Goal: Book appointment/travel/reservation

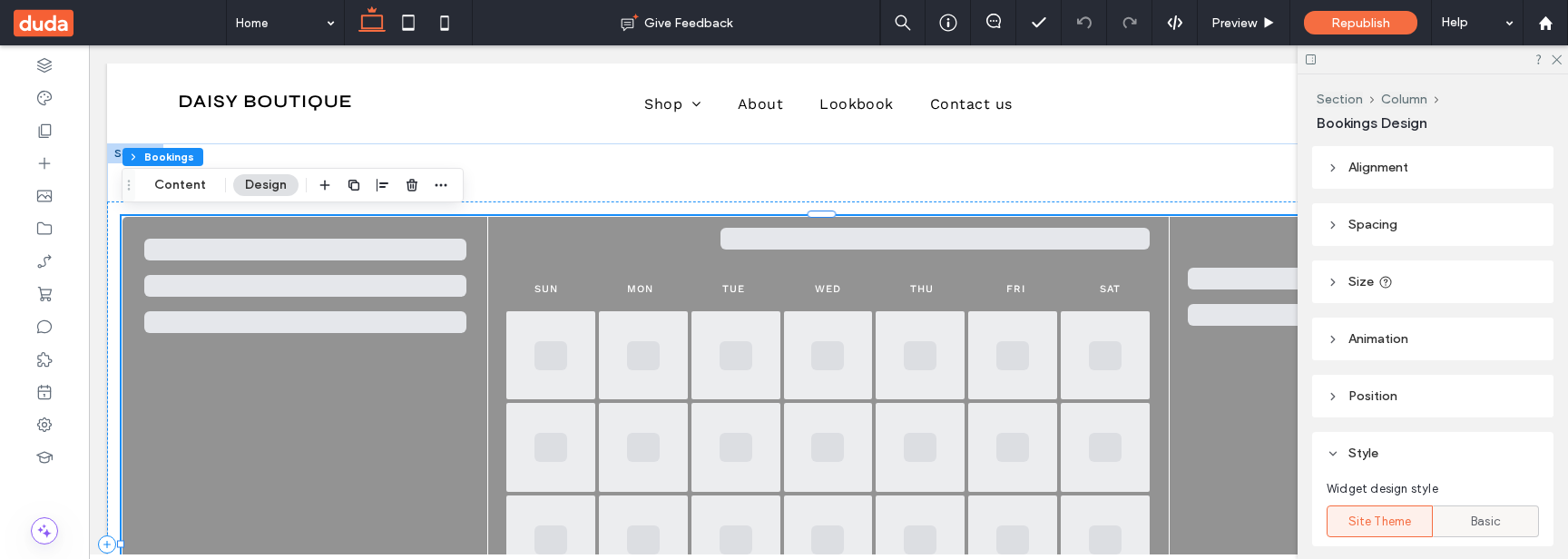
click at [1484, 524] on span "Basic" at bounding box center [1486, 521] width 30 height 18
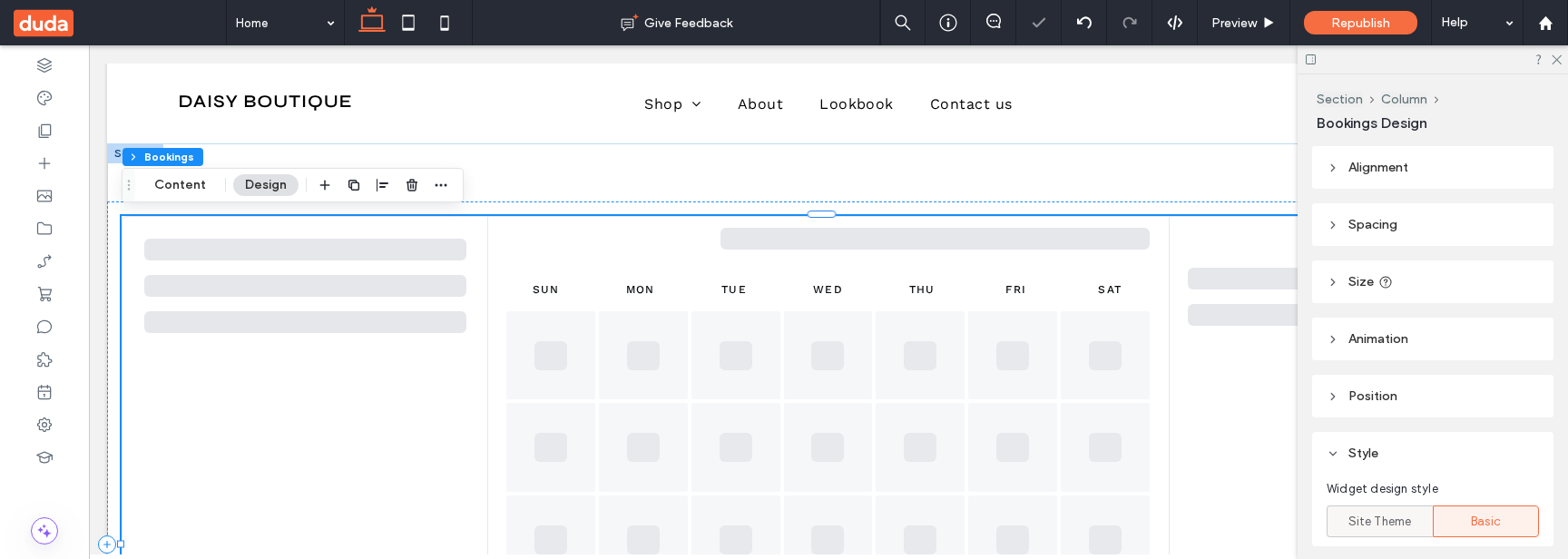
click at [1388, 523] on span "Site Theme" at bounding box center [1380, 521] width 64 height 18
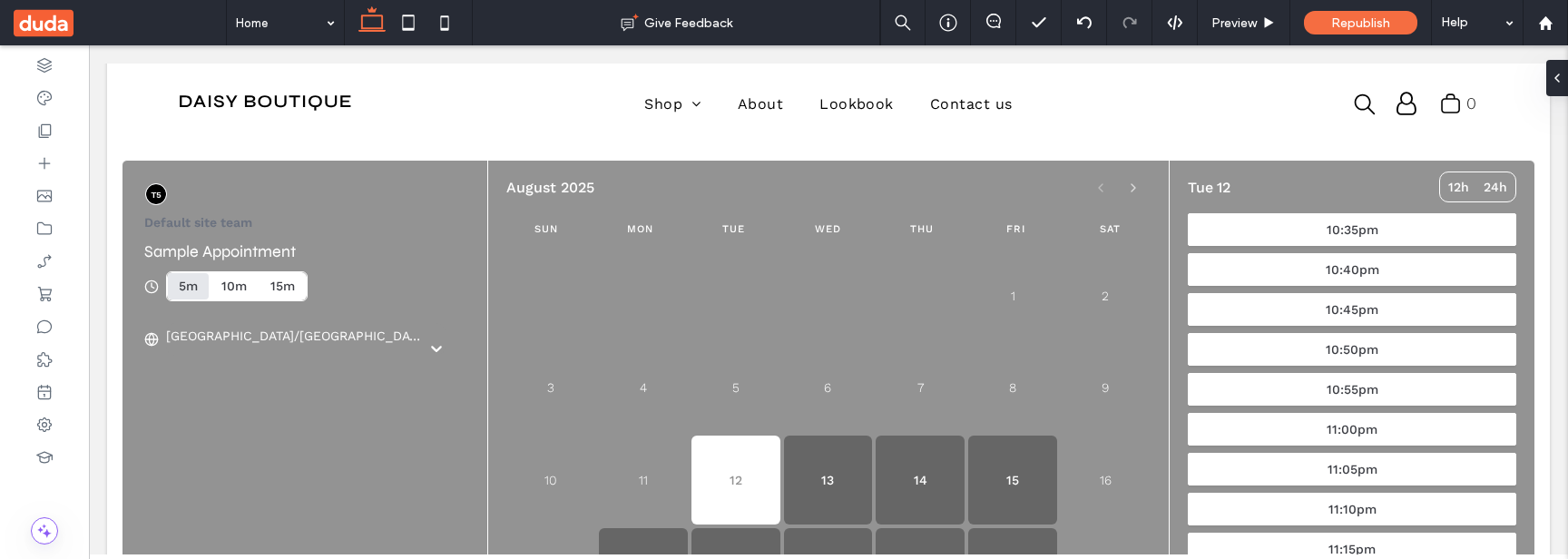
scroll to position [49, 0]
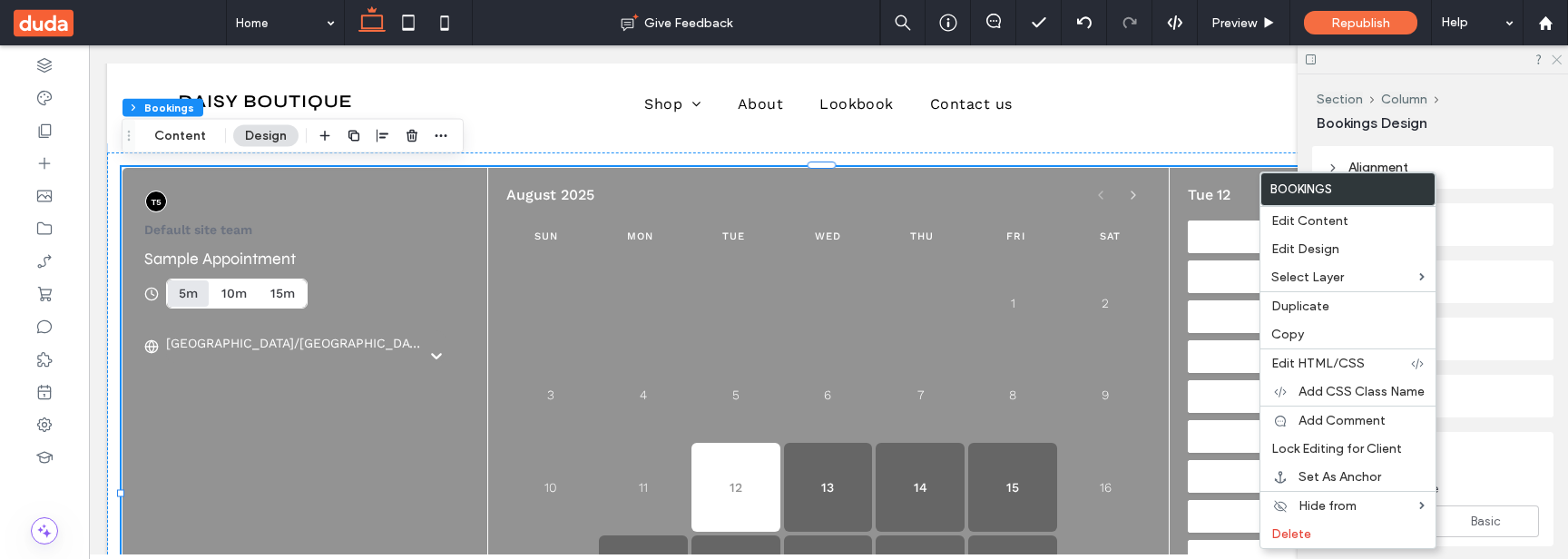
click at [1556, 56] on icon at bounding box center [1556, 58] width 12 height 12
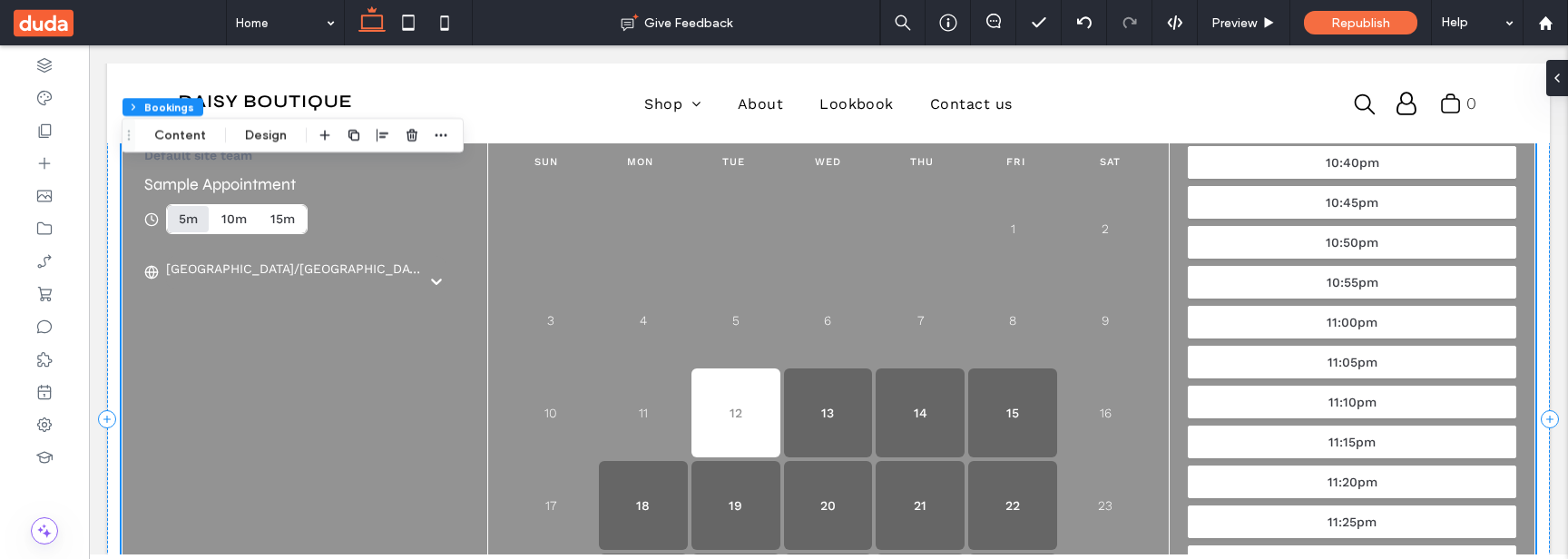
scroll to position [108, 0]
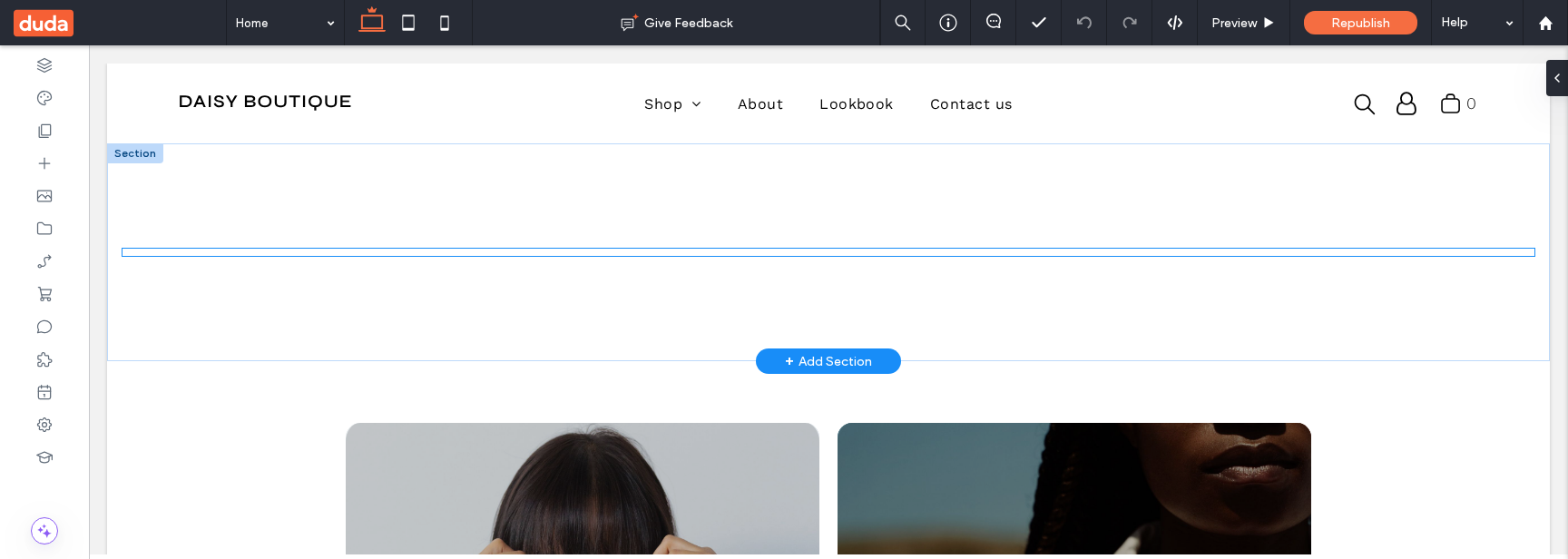
click at [493, 248] on div "You are doing a test booking. Default site team Sample Appointment 5m 10m 15m A…" at bounding box center [829, 251] width 1414 height 9
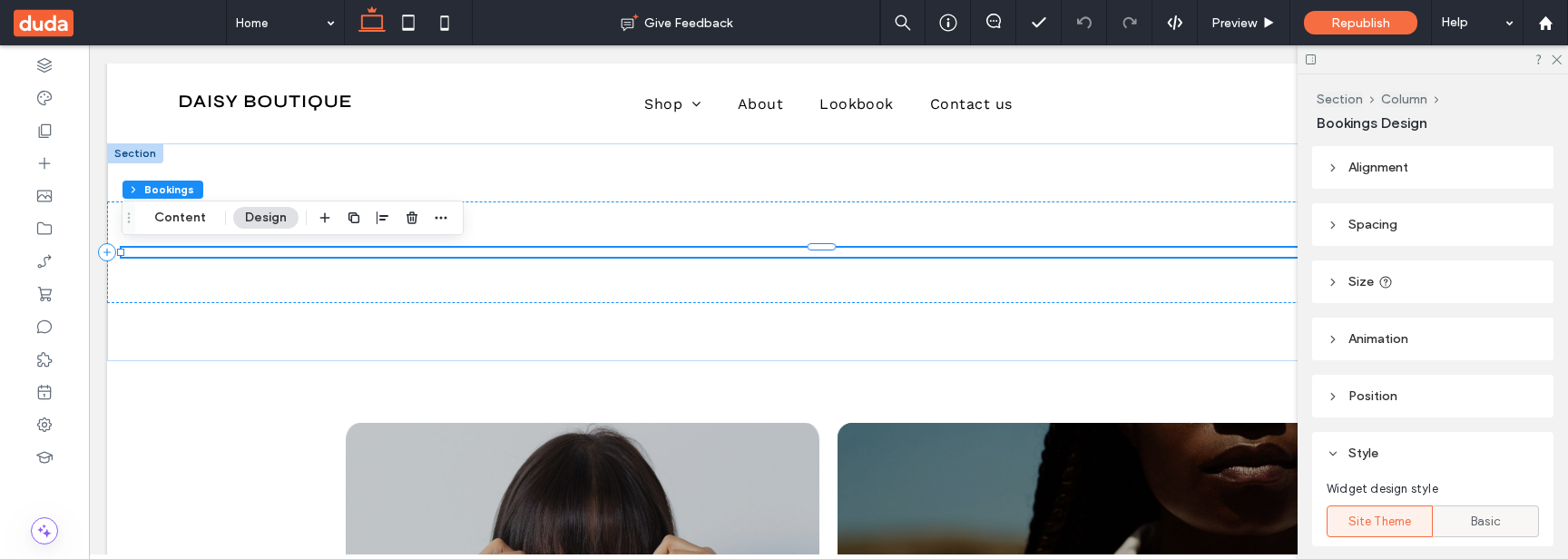
click at [1463, 521] on div "Basic" at bounding box center [1486, 521] width 82 height 30
click at [1401, 522] on span "Site Theme" at bounding box center [1380, 521] width 64 height 18
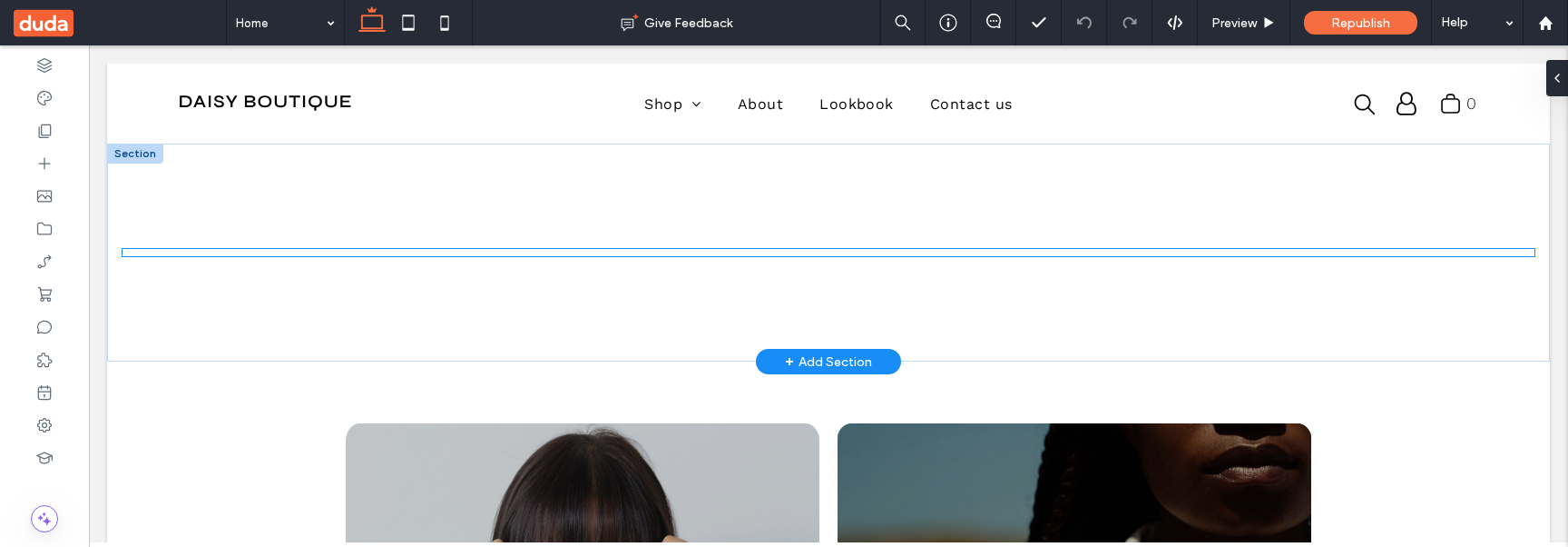
click at [814, 186] on div "You are doing a test booking. Default site team Sample Appointment 5m 10m 15m A…" at bounding box center [829, 252] width 1414 height 9
click at [631, 252] on div "You are doing a test booking. Default site team Sample Appointment 5m 10m 15m A…" at bounding box center [829, 252] width 1414 height 9
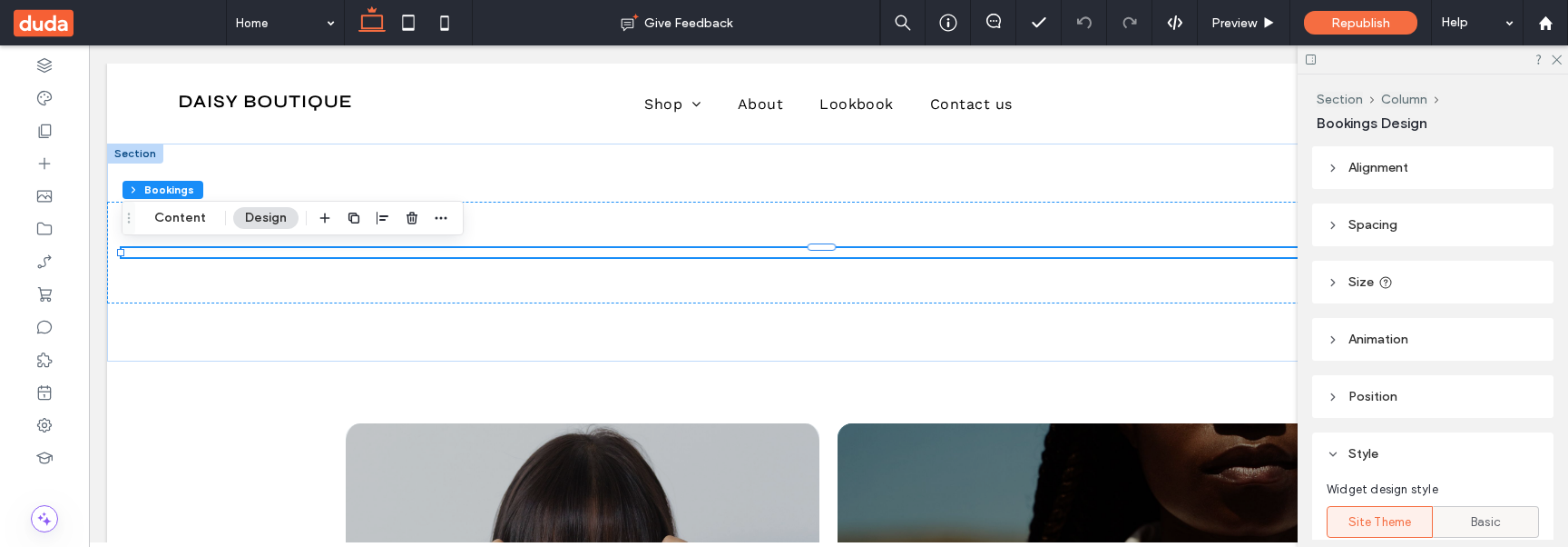
click at [1502, 523] on div "Basic" at bounding box center [1486, 522] width 82 height 30
click at [1406, 527] on span "Site Theme" at bounding box center [1380, 522] width 64 height 18
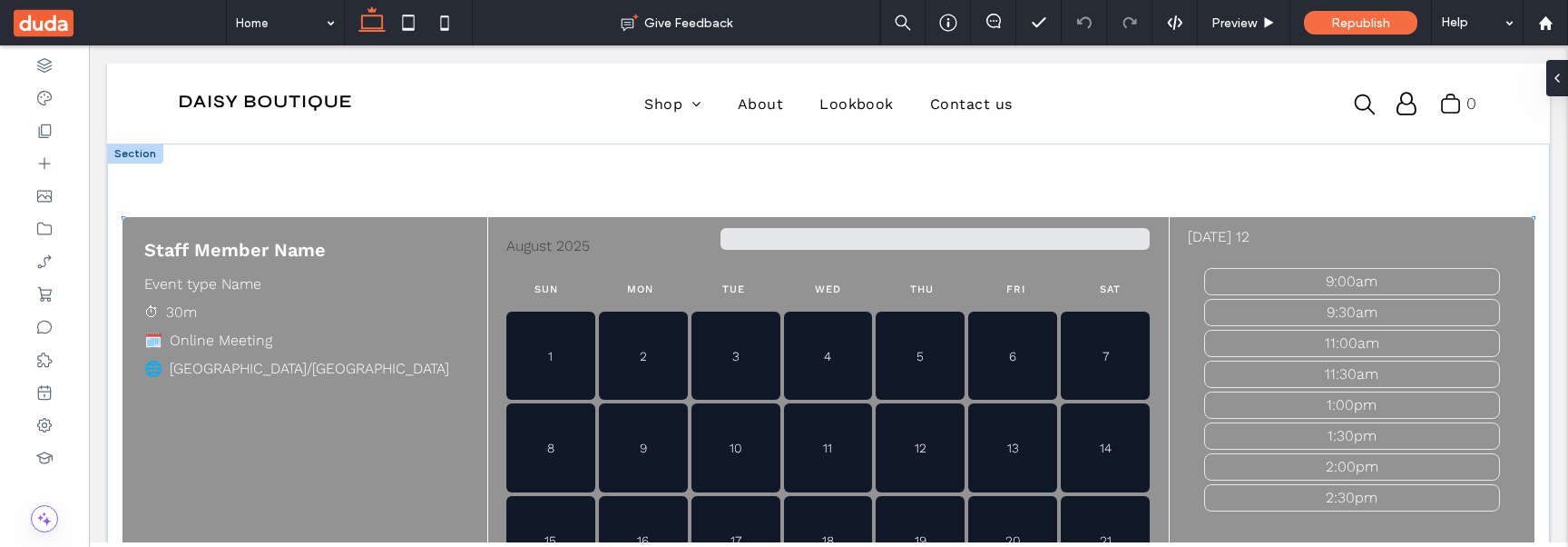
click at [1121, 292] on div "Sat" at bounding box center [1109, 289] width 80 height 15
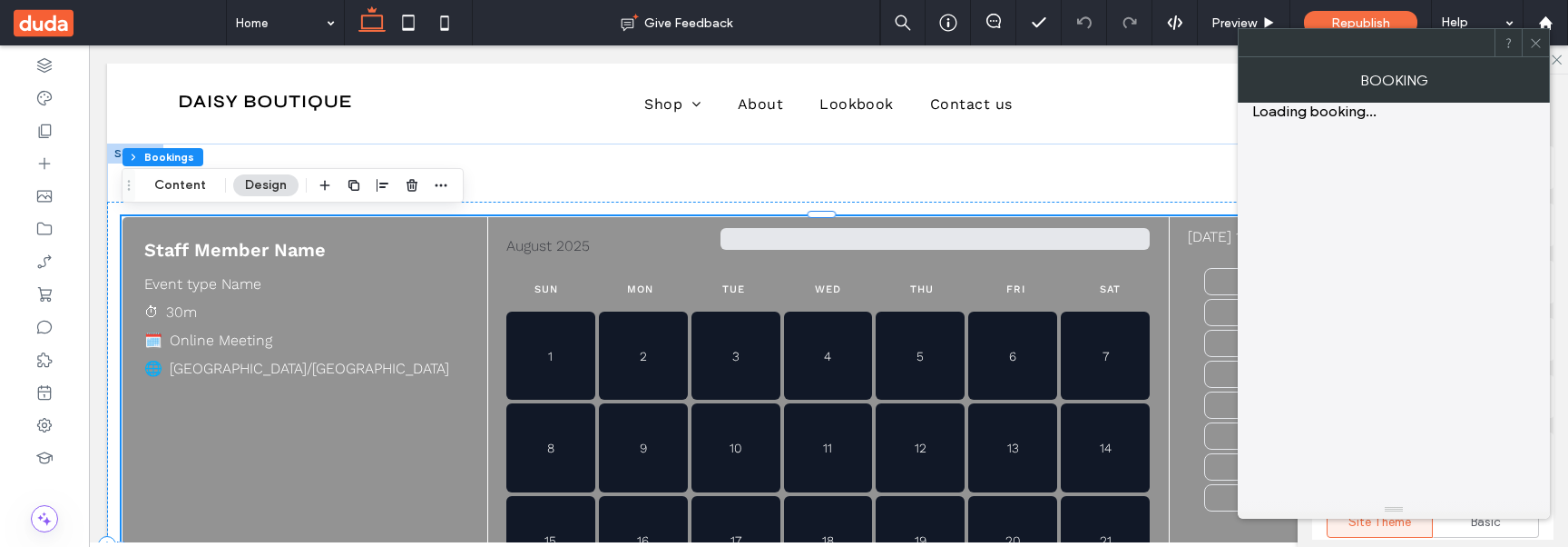
click at [1121, 292] on div "Sat" at bounding box center [1109, 289] width 80 height 15
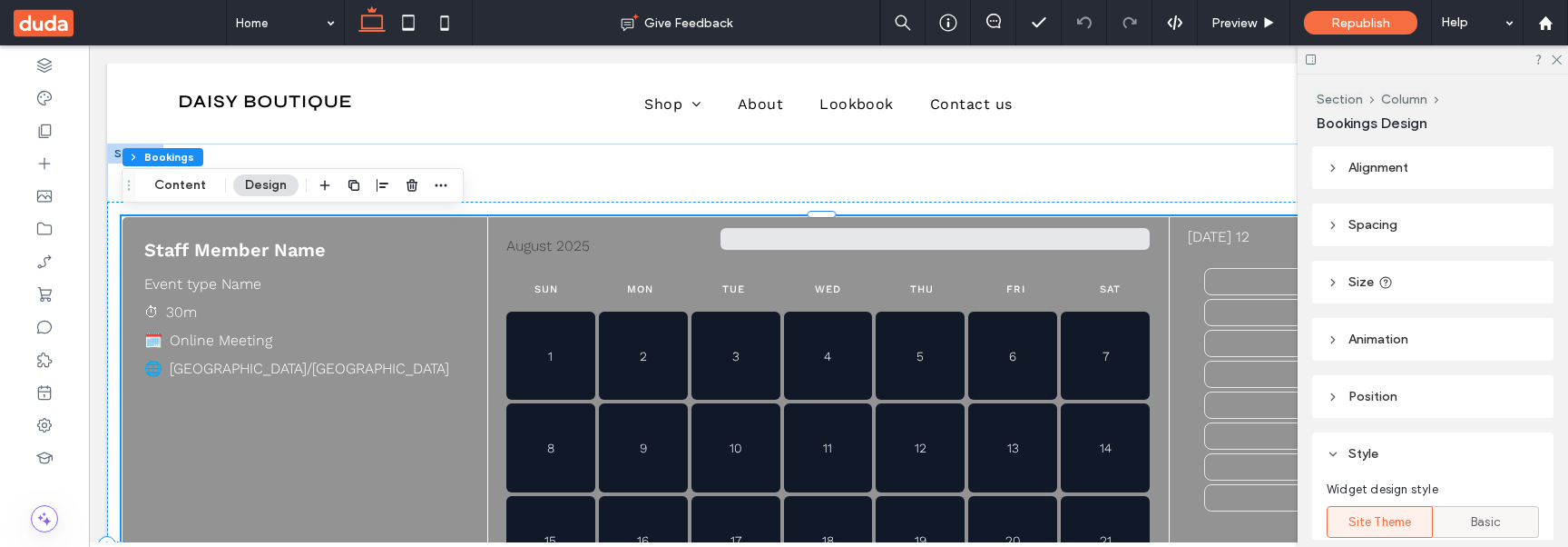
click at [1445, 521] on div "Basic" at bounding box center [1486, 522] width 82 height 30
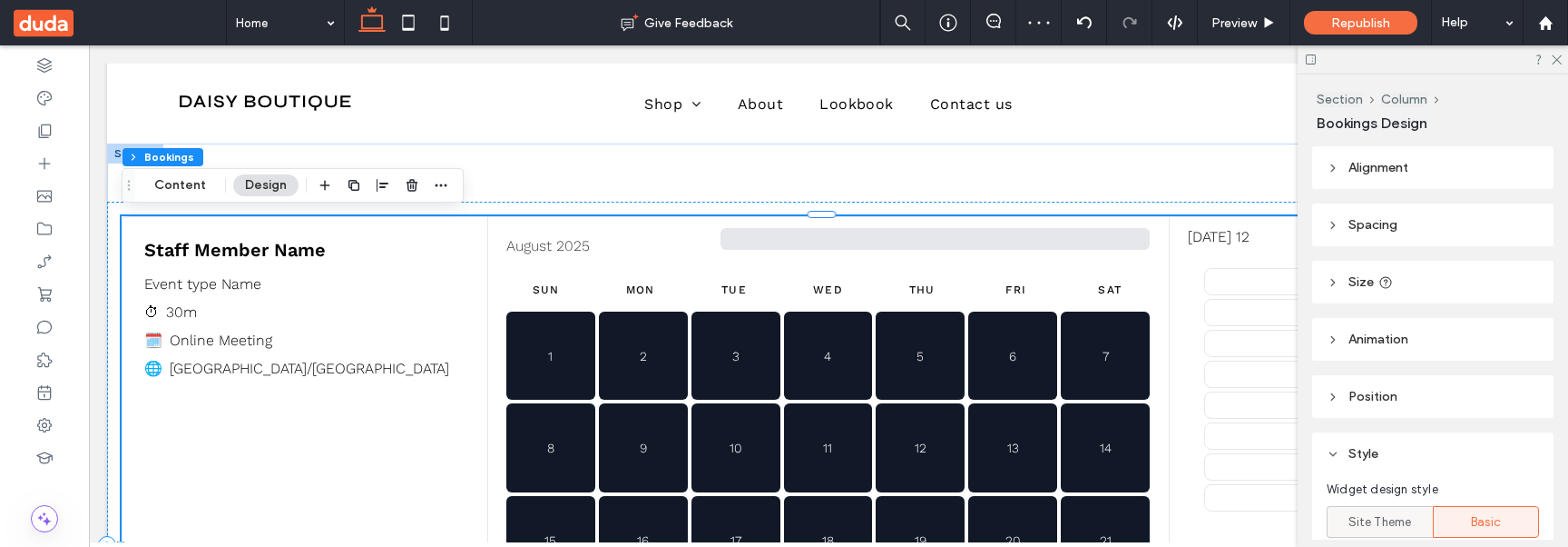
click at [1383, 522] on span "Site Theme" at bounding box center [1380, 522] width 64 height 18
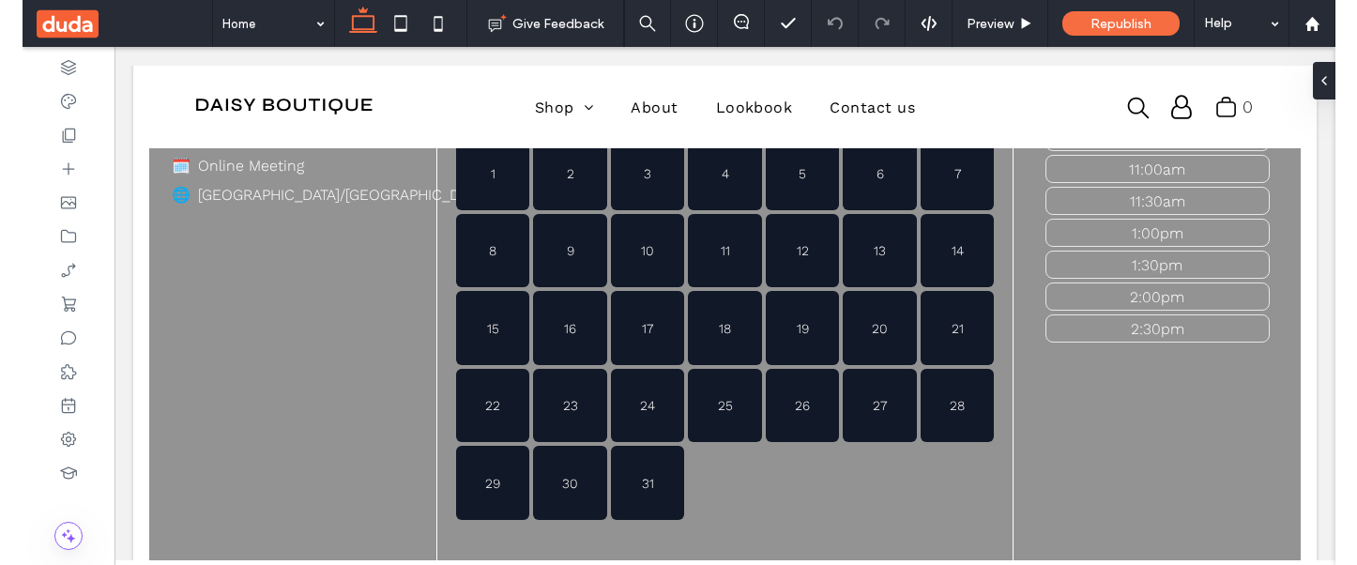
scroll to position [174, 0]
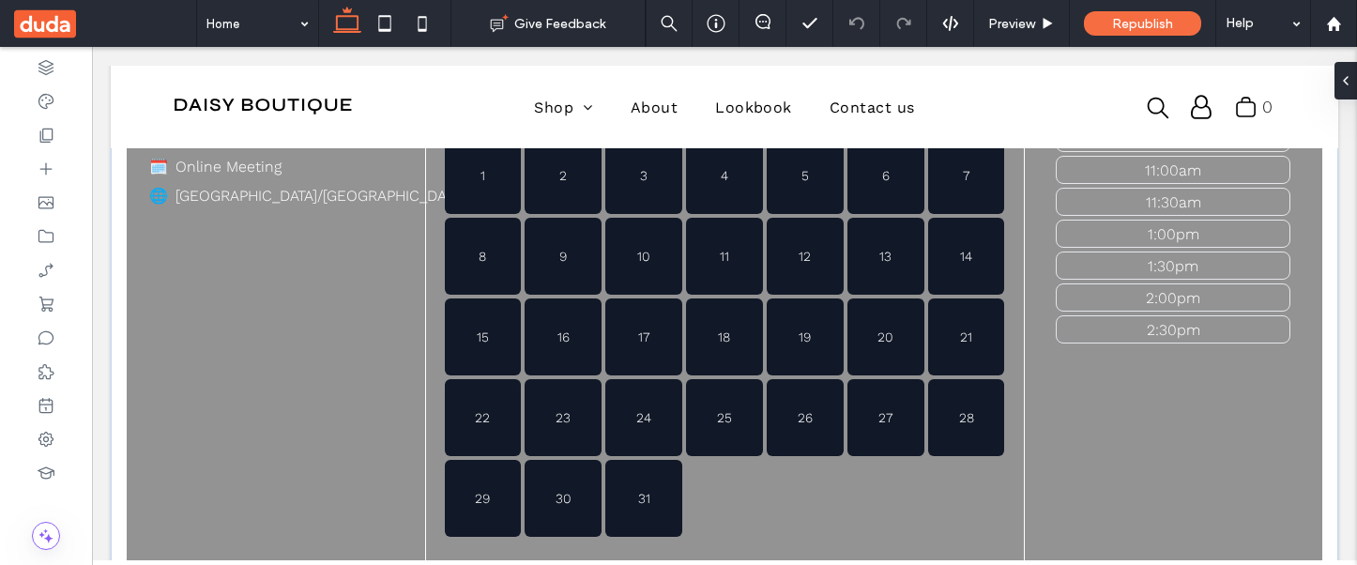
click at [1209, 361] on div "9:00am 9:30am 11:00am 11:30am 1:00pm 1:30pm 2:00pm 2:30pm" at bounding box center [1173, 360] width 261 height 536
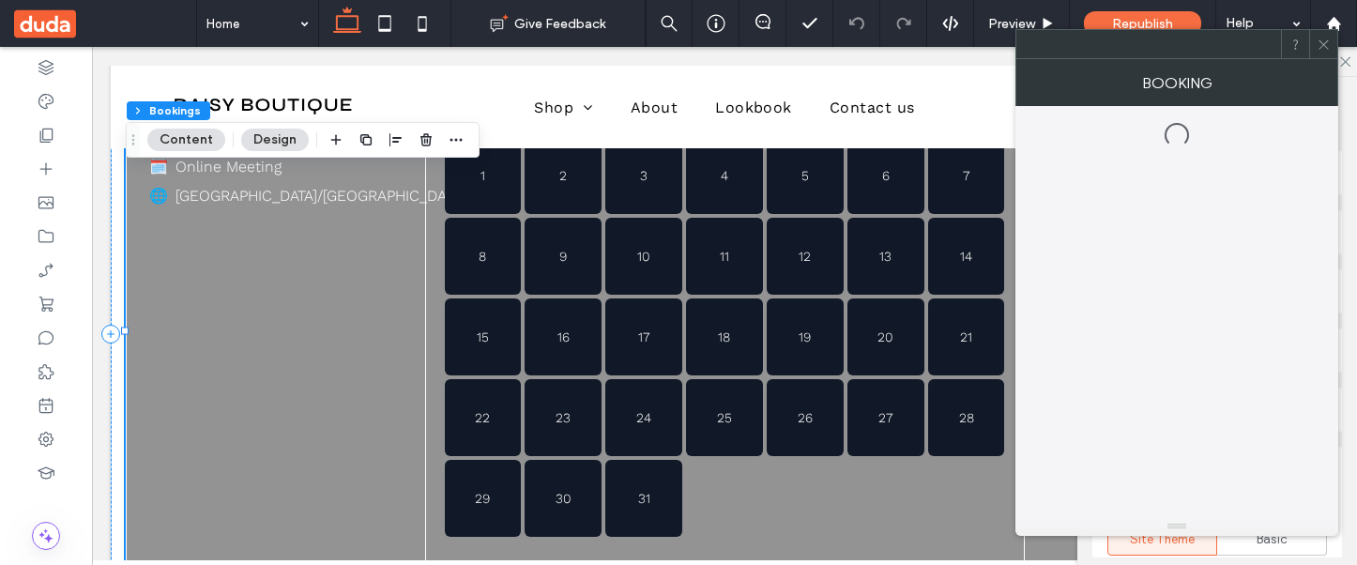
click at [1326, 42] on icon at bounding box center [1323, 45] width 14 height 14
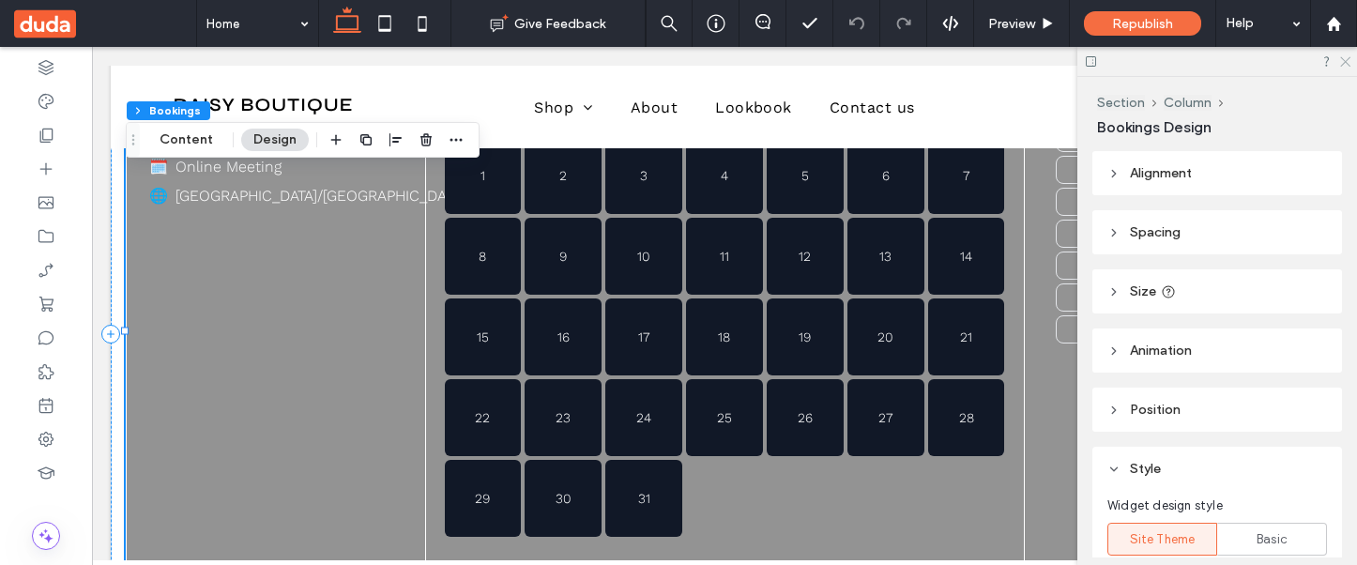
click at [1343, 57] on icon at bounding box center [1344, 60] width 12 height 12
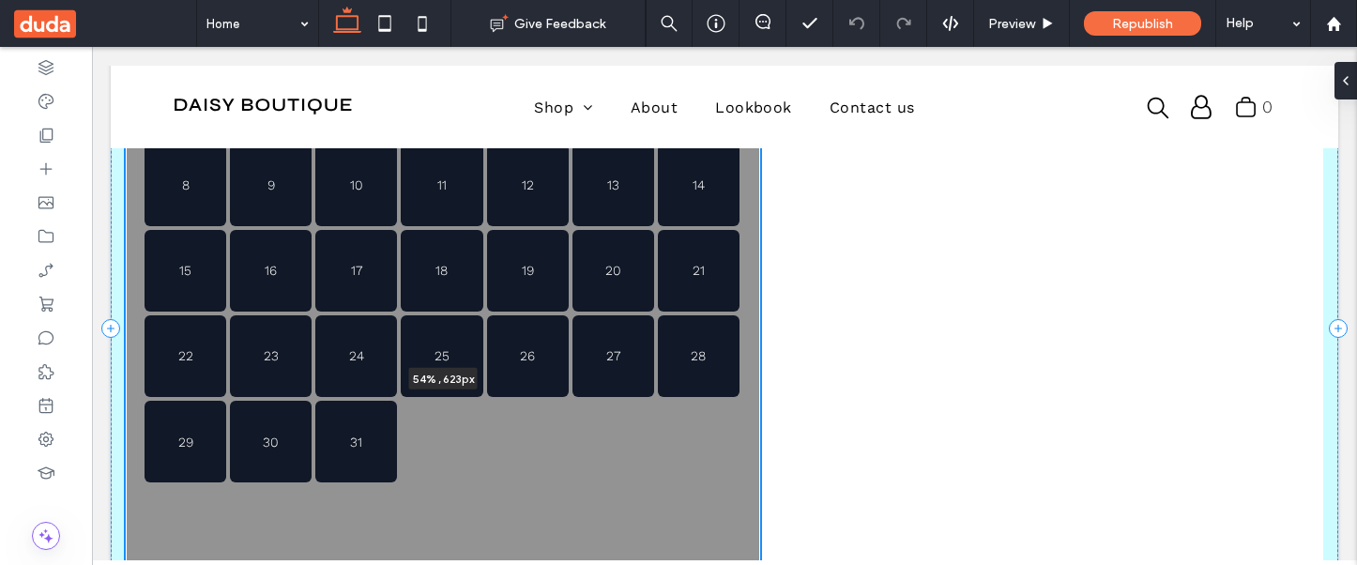
drag, startPoint x: 1309, startPoint y: 330, endPoint x: 760, endPoint y: 281, distance: 551.1
click at [92, 47] on div at bounding box center [92, 47] width 0 height 0
type input "**"
type input "****"
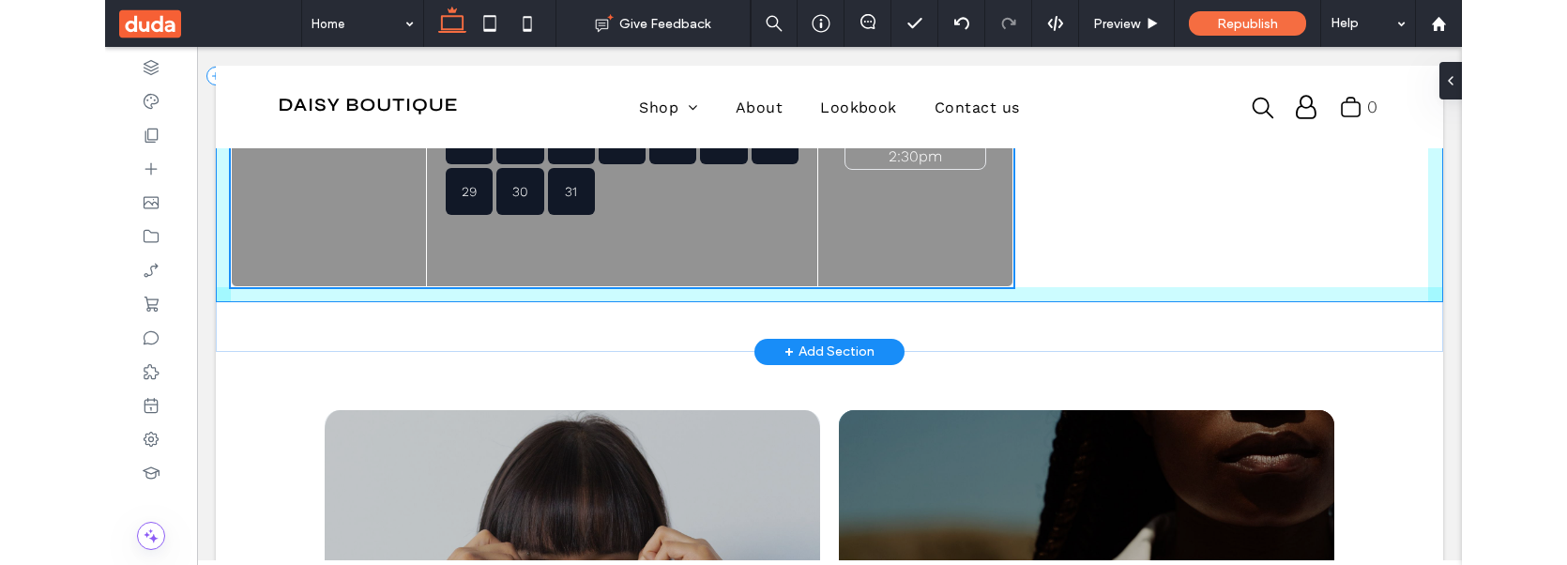
scroll to position [0, 0]
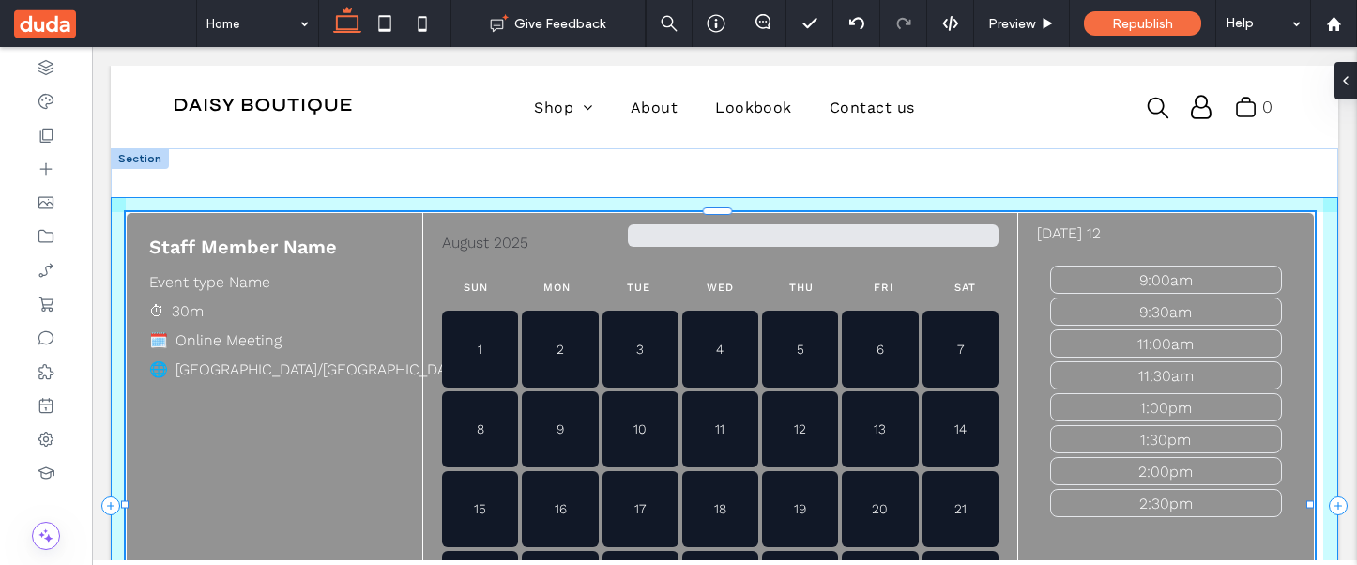
drag, startPoint x: 759, startPoint y: 420, endPoint x: 1314, endPoint y: 417, distance: 554.5
click at [1314, 417] on div "Staff Member Name Event type Name ⏱ 30m 🗓️ Online Meeting 🌐 Asia/Jerusalem Augu…" at bounding box center [724, 505] width 1227 height 715
type input "***"
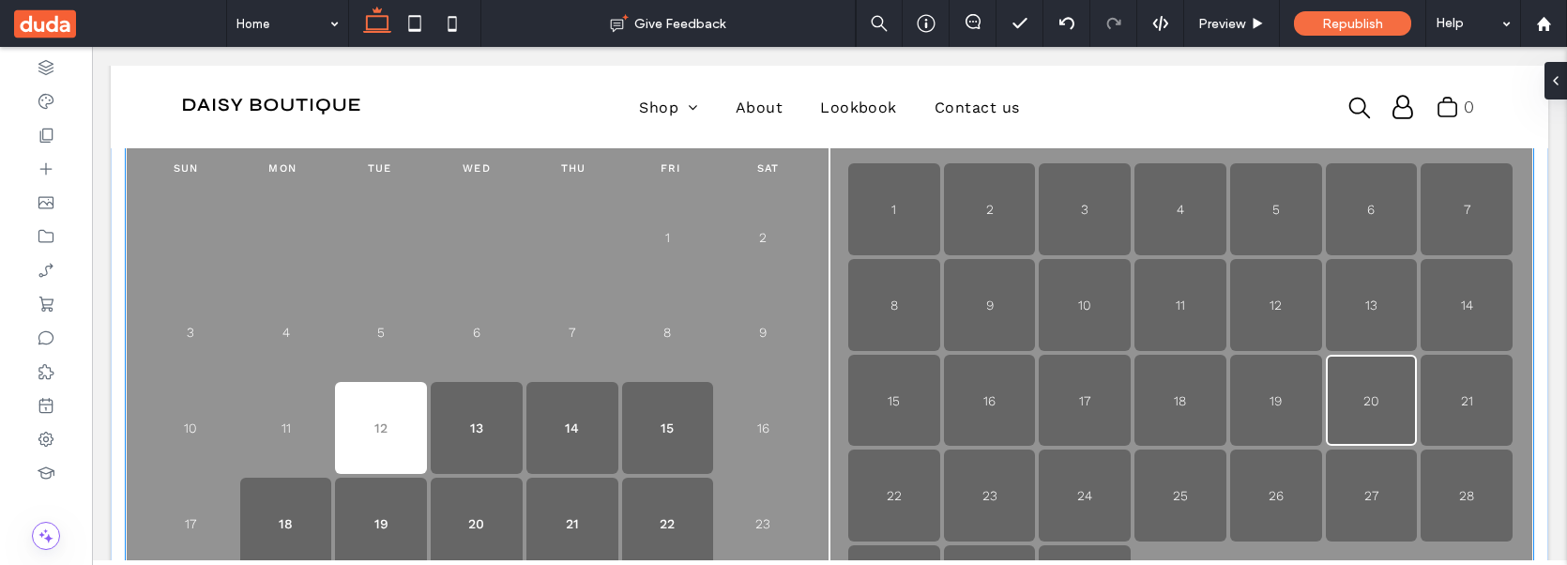
scroll to position [347, 0]
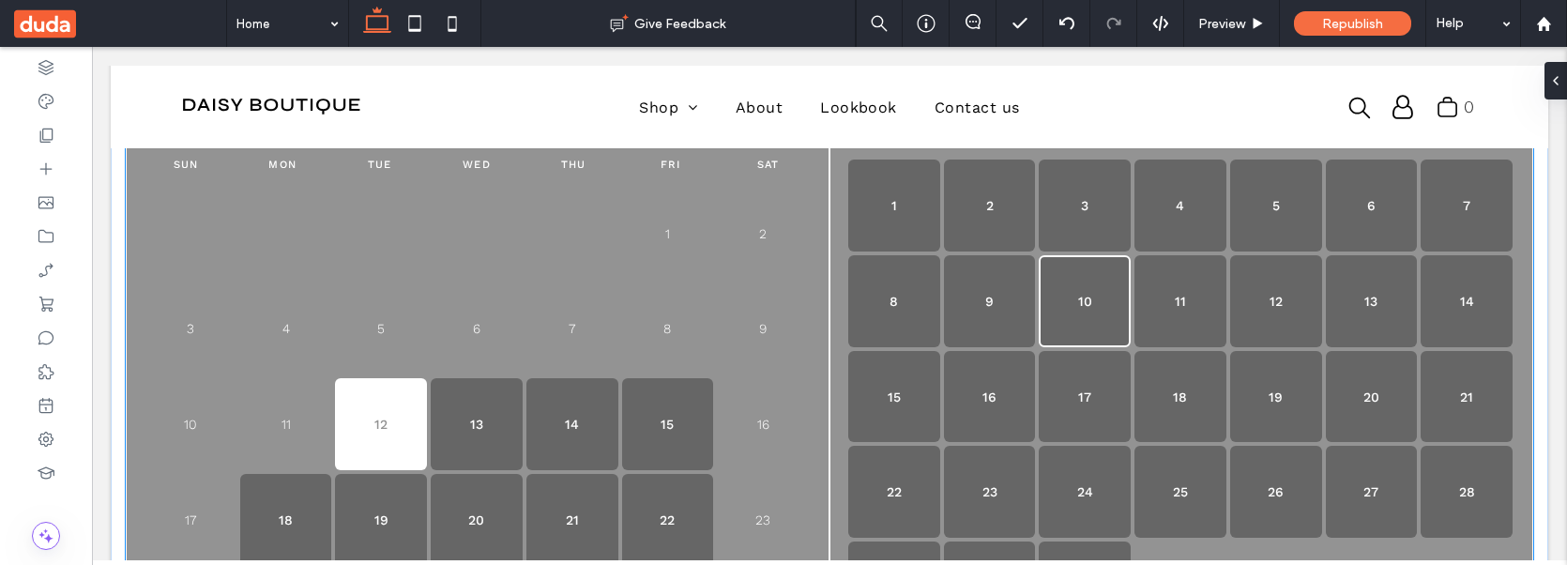
click at [1041, 329] on button "10" at bounding box center [1085, 301] width 92 height 92
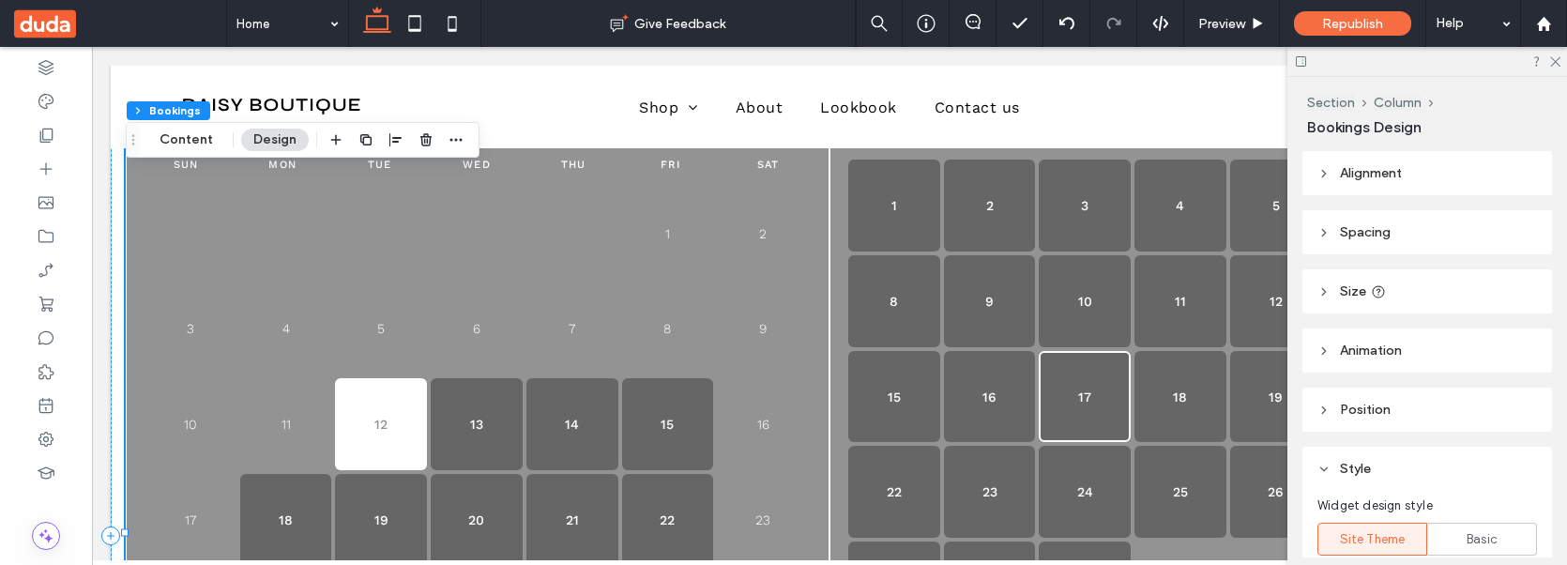
click at [1094, 391] on button "17" at bounding box center [1085, 397] width 92 height 92
click at [1152, 401] on button "18" at bounding box center [1180, 397] width 92 height 92
click at [1169, 340] on button "11" at bounding box center [1180, 301] width 92 height 92
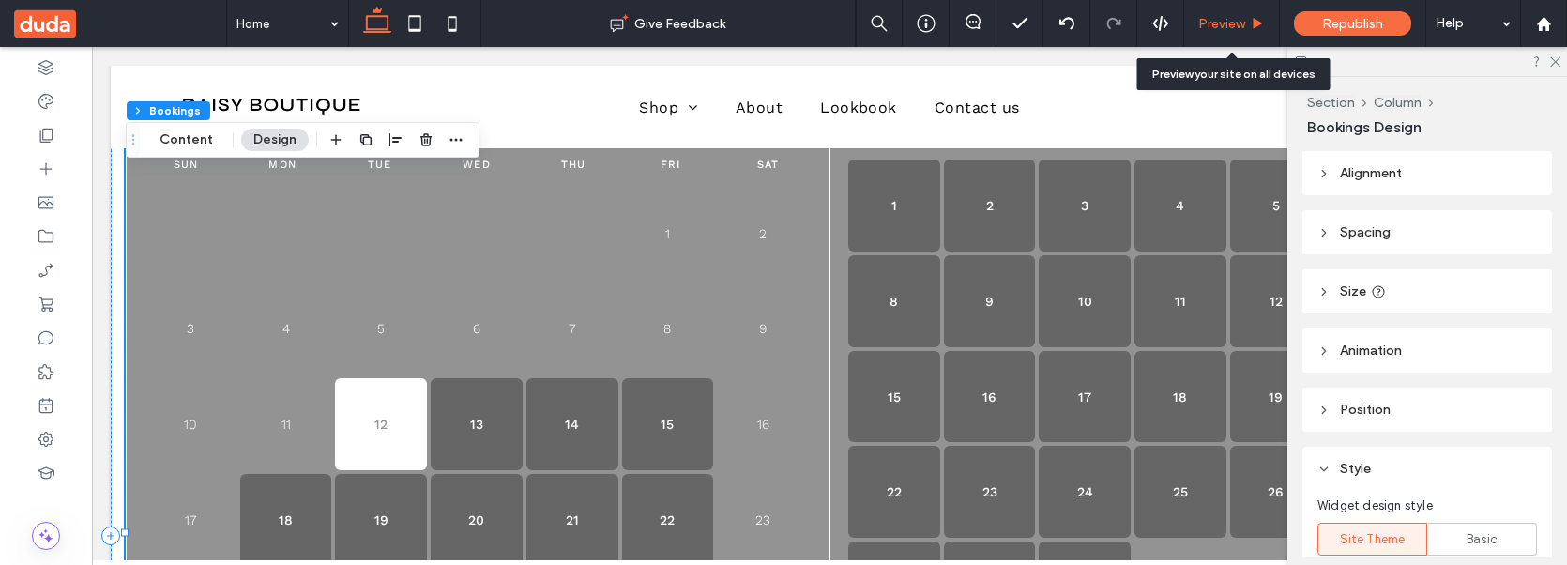
click at [1232, 33] on div "Preview" at bounding box center [1232, 23] width 96 height 47
click at [1245, 23] on span "Preview" at bounding box center [1221, 24] width 47 height 16
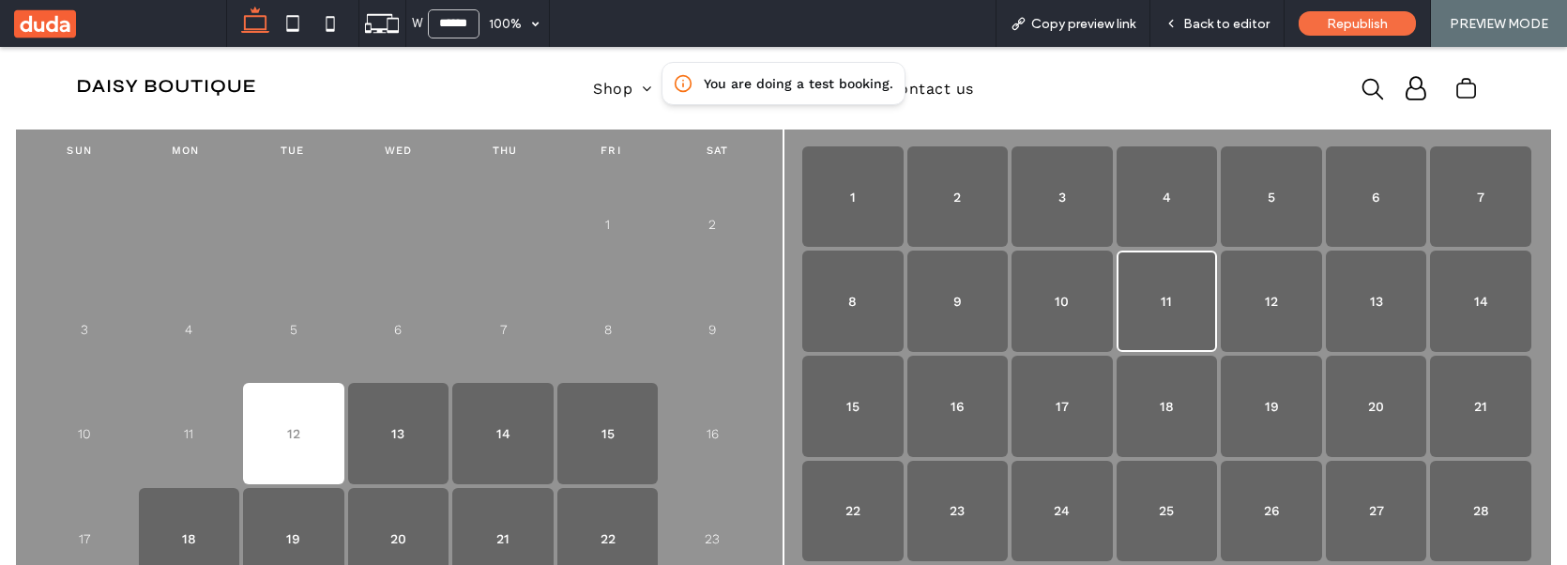
click at [1155, 303] on button "11" at bounding box center [1167, 301] width 101 height 101
click at [1075, 296] on button "10" at bounding box center [1061, 301] width 101 height 101
click at [949, 295] on button "9" at bounding box center [957, 301] width 101 height 101
click at [1217, 29] on span "Back to editor" at bounding box center [1226, 24] width 86 height 16
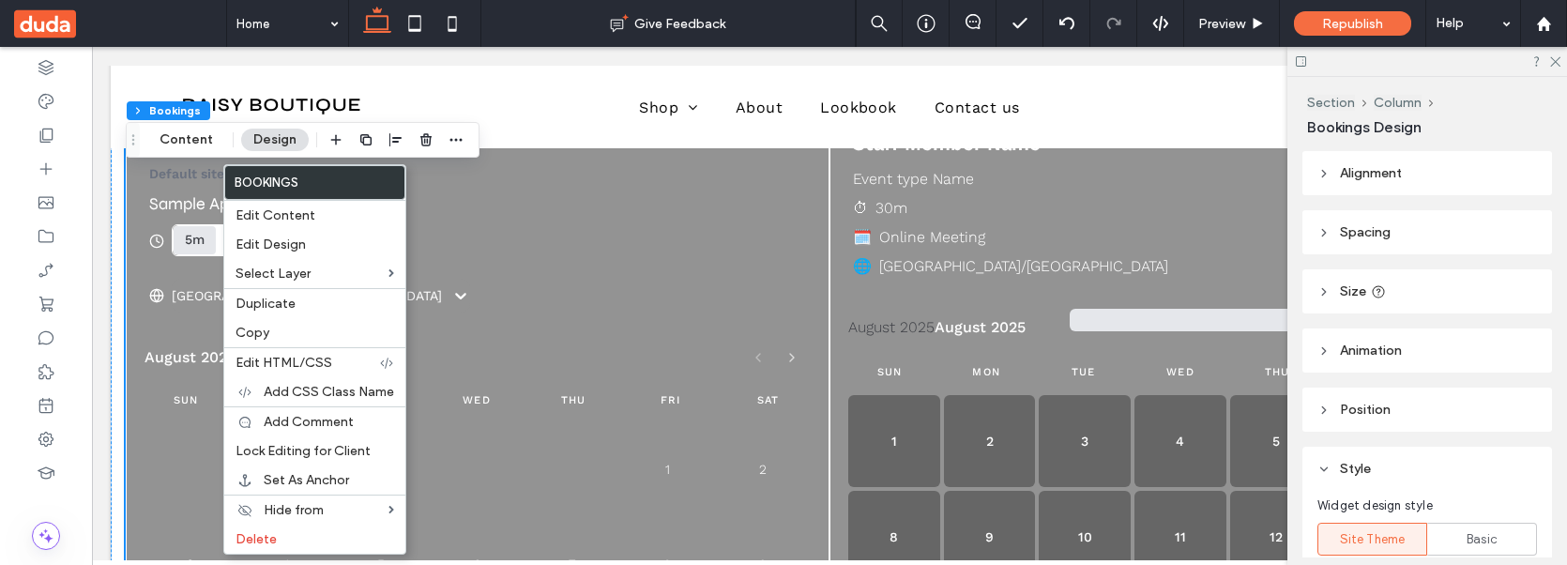
click at [740, 388] on div "Sun Mon Tue Wed Thu Fri Sat" at bounding box center [476, 400] width 664 height 45
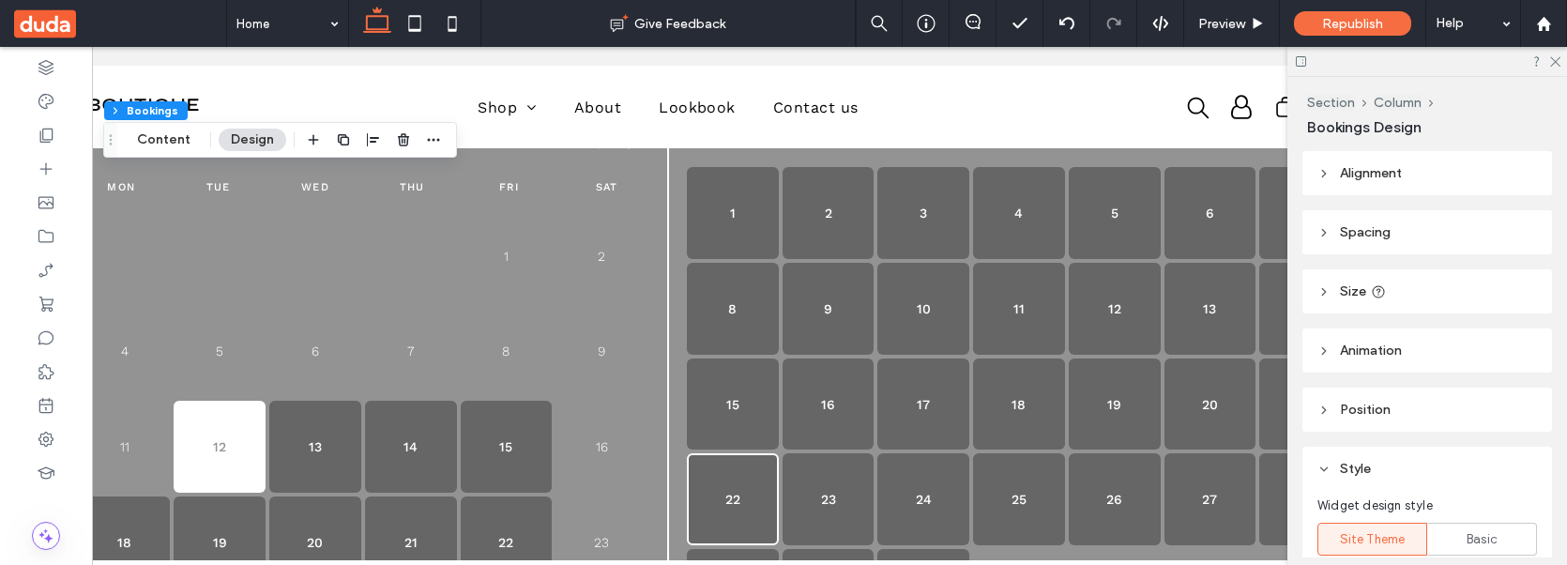
scroll to position [0, 149]
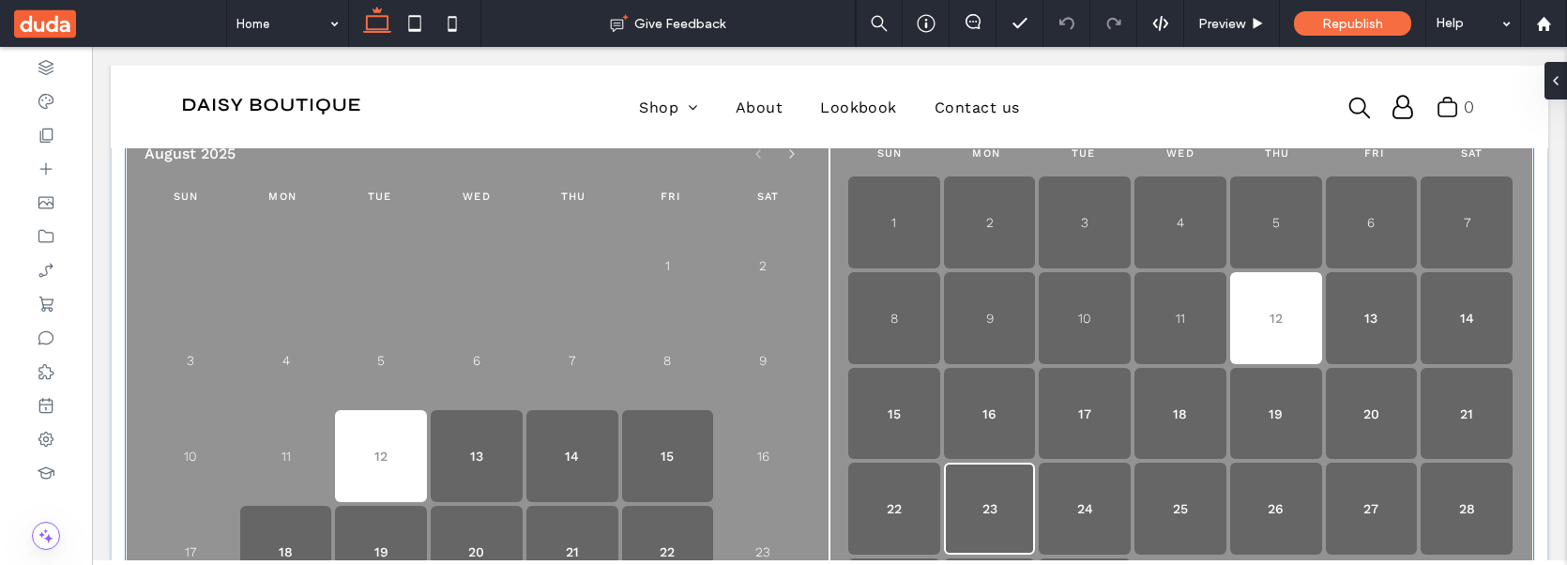
scroll to position [274, 0]
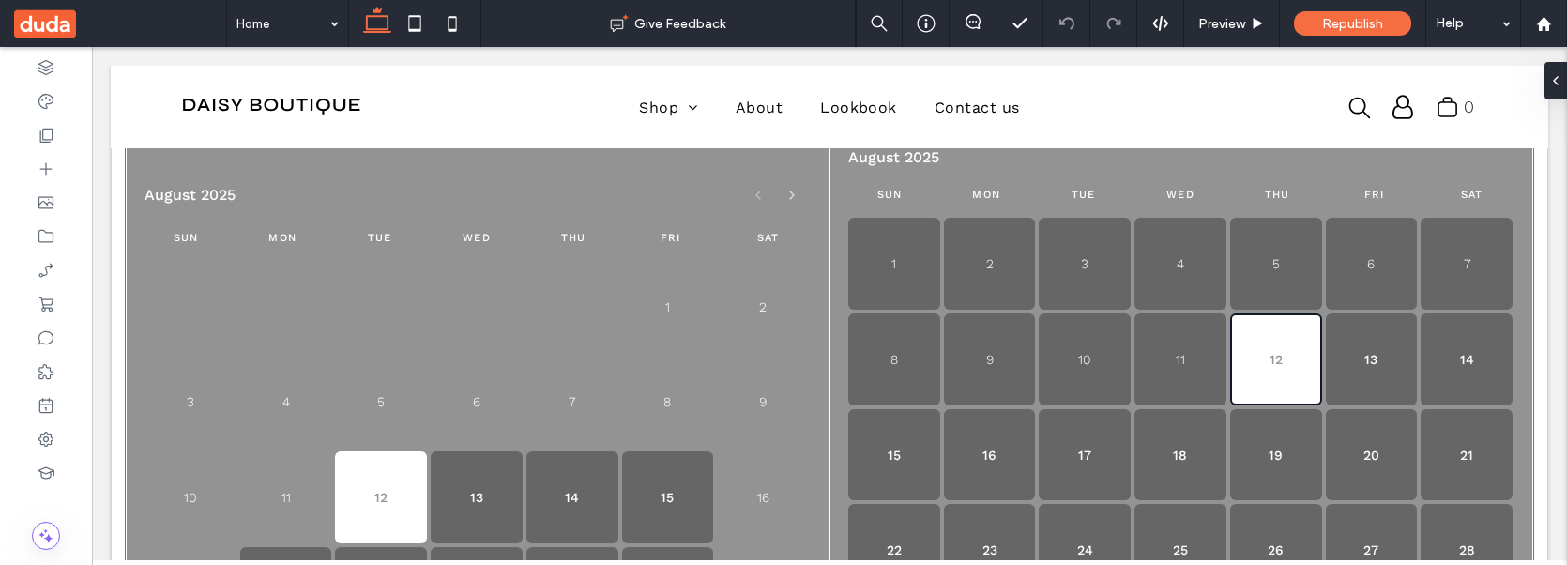
click at [1269, 357] on button "12" at bounding box center [1276, 359] width 92 height 92
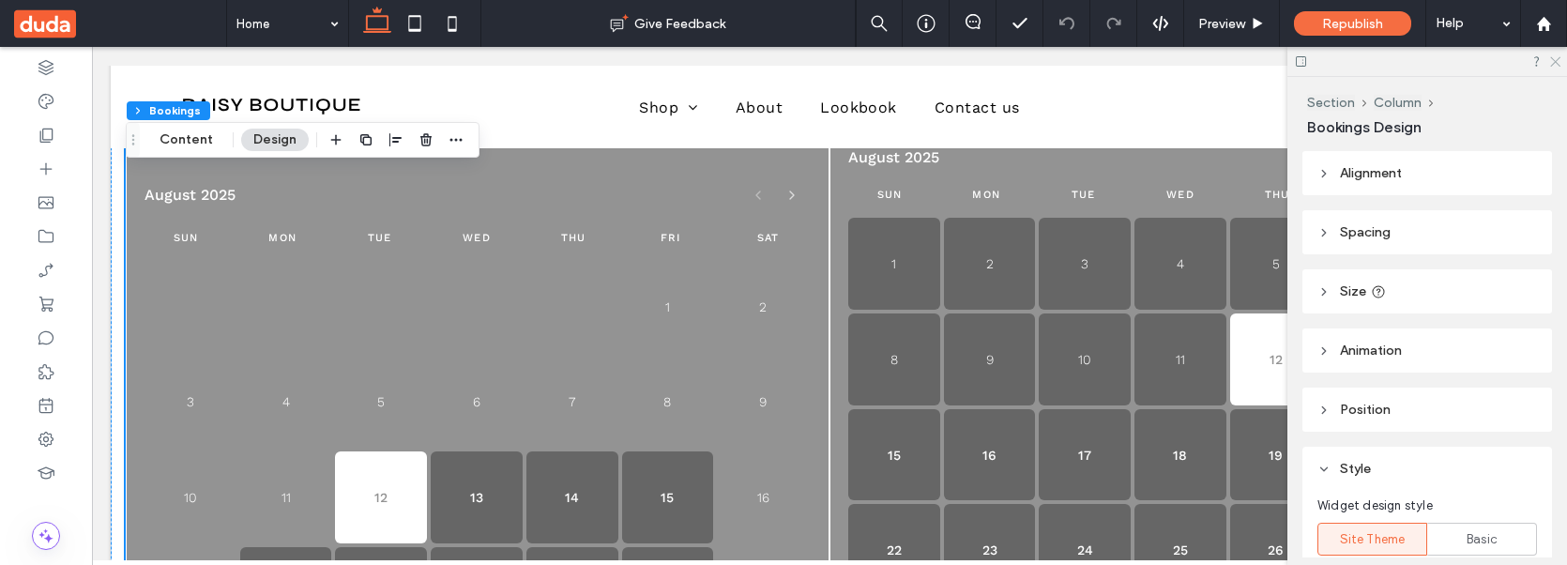
click at [1557, 63] on icon at bounding box center [1554, 60] width 12 height 12
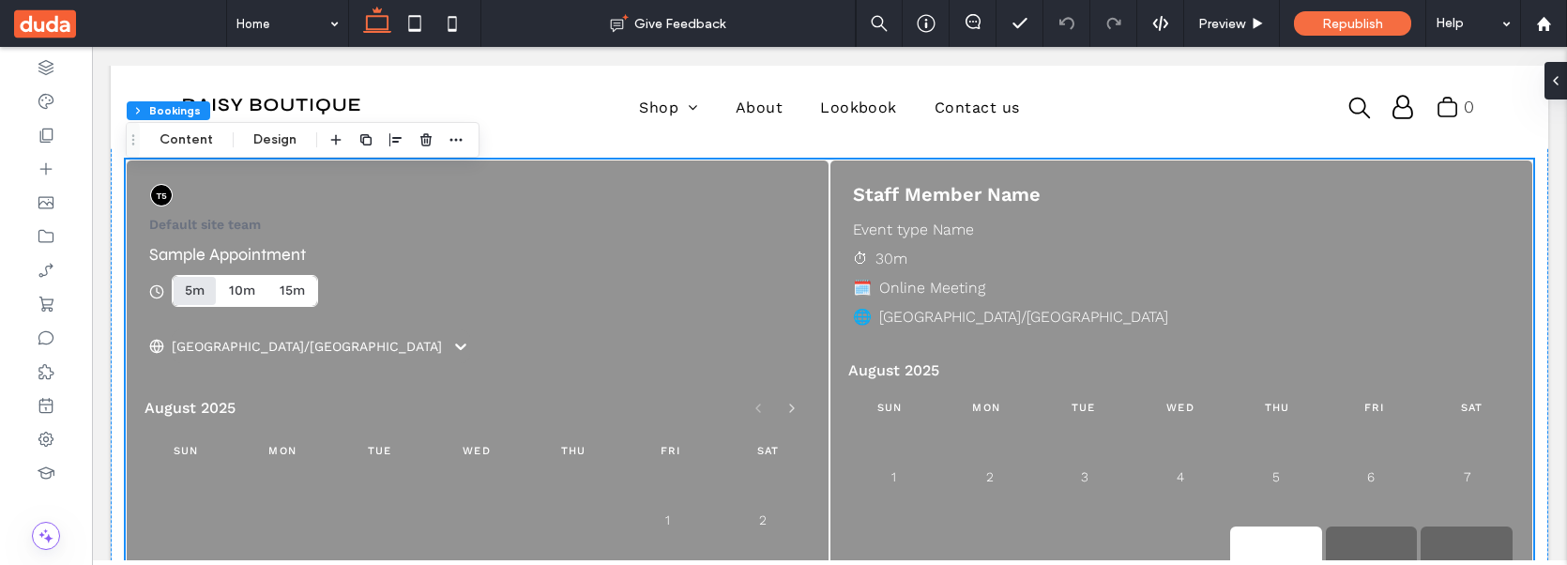
scroll to position [55, 0]
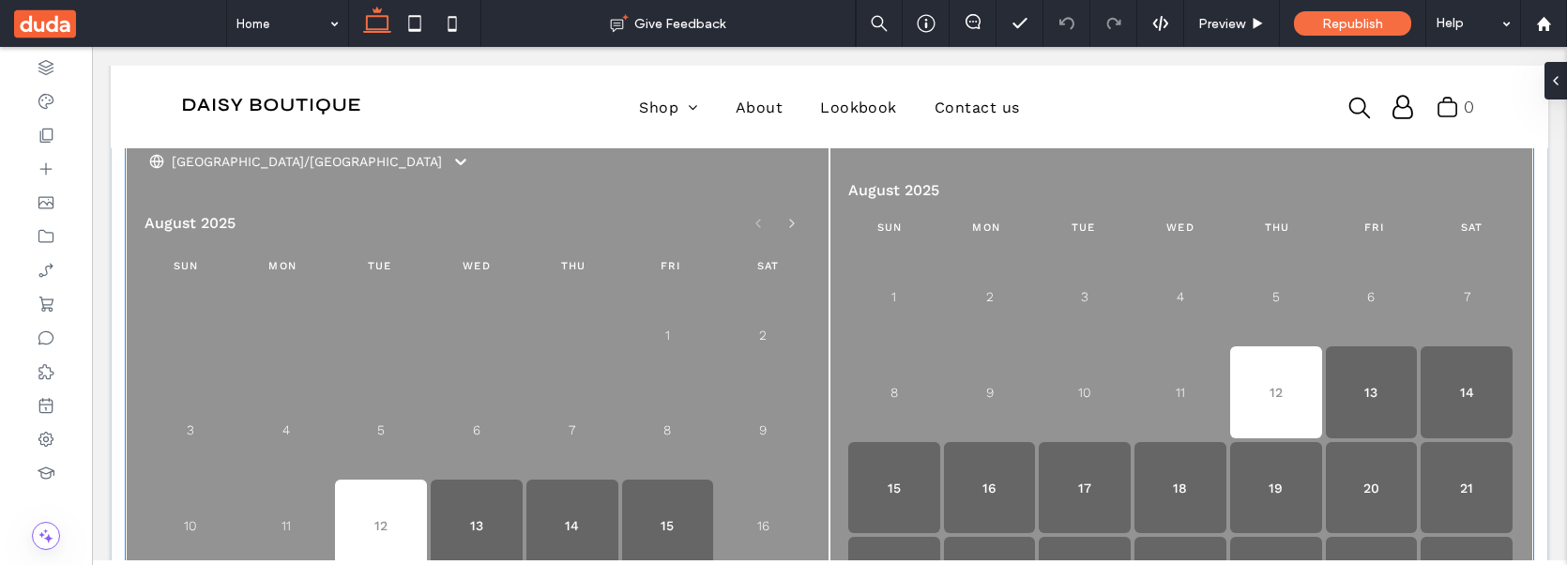
scroll to position [217, 0]
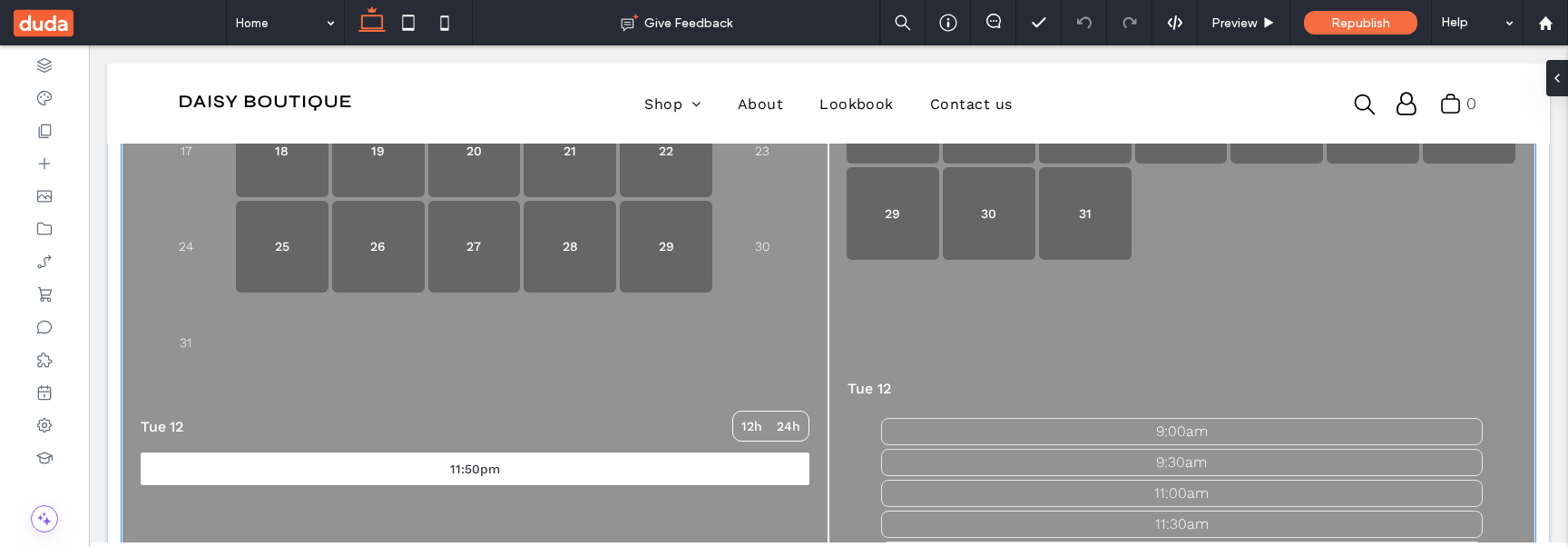
scroll to position [481, 0]
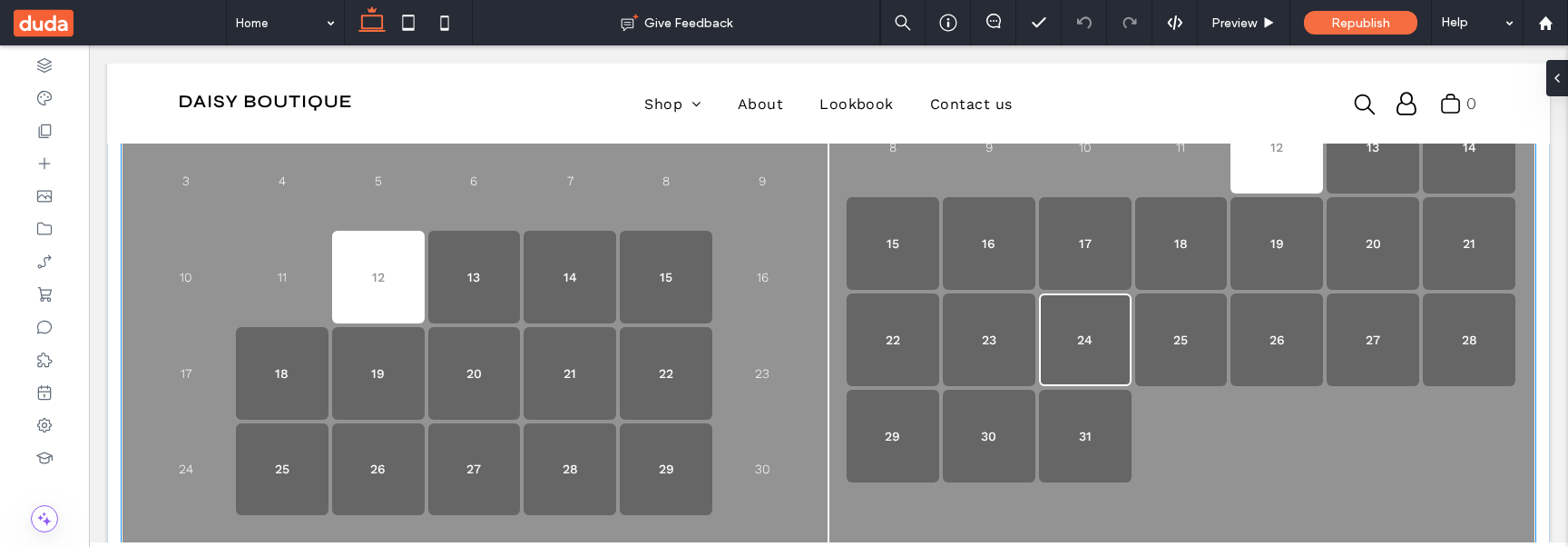
click at [1083, 339] on button "24" at bounding box center [1085, 340] width 93 height 93
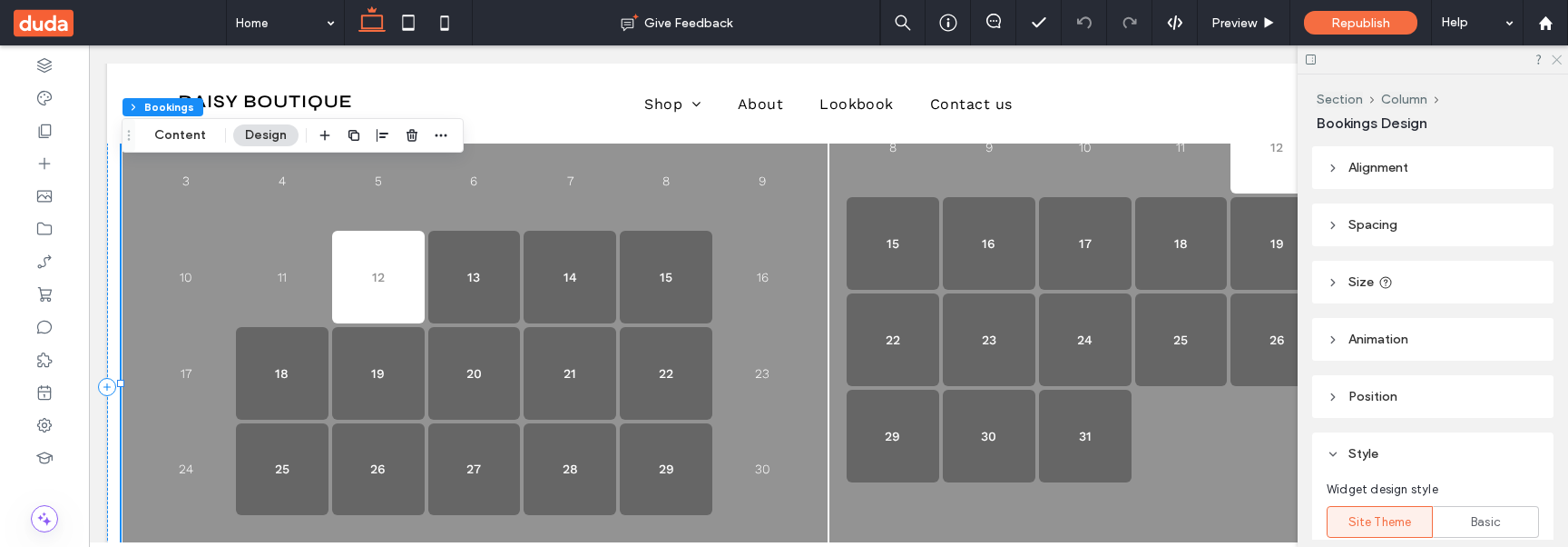
click at [1515, 62] on icon at bounding box center [1556, 58] width 12 height 12
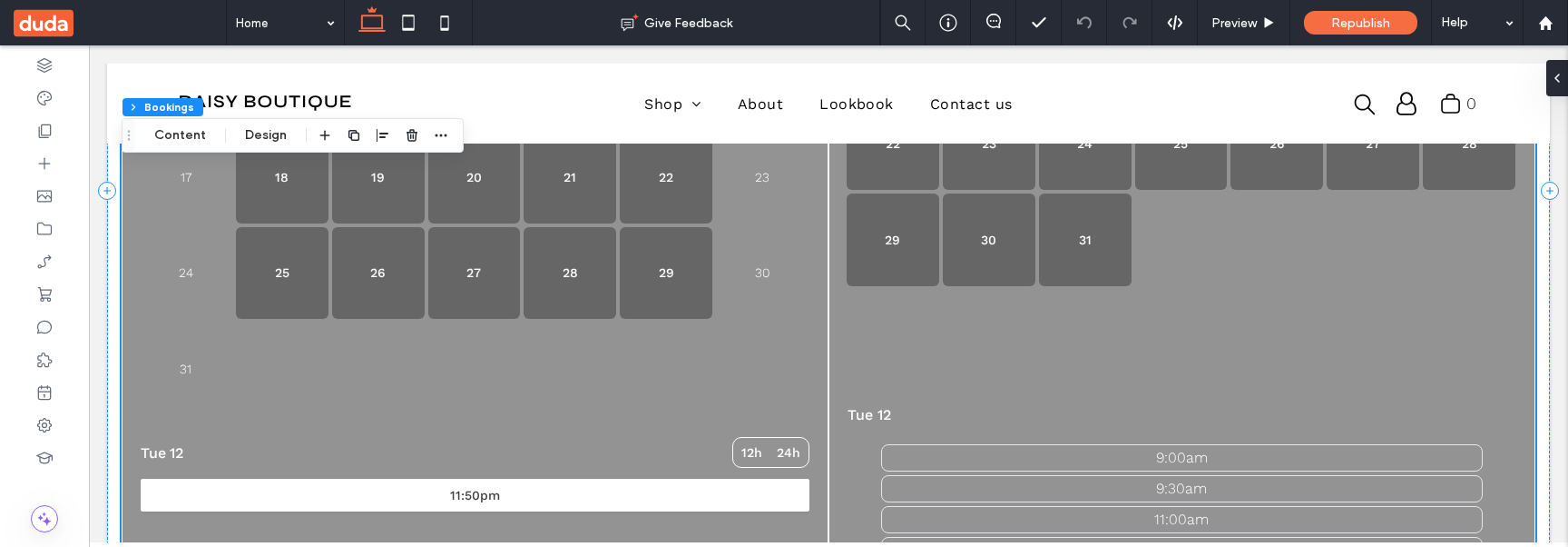
scroll to position [289, 0]
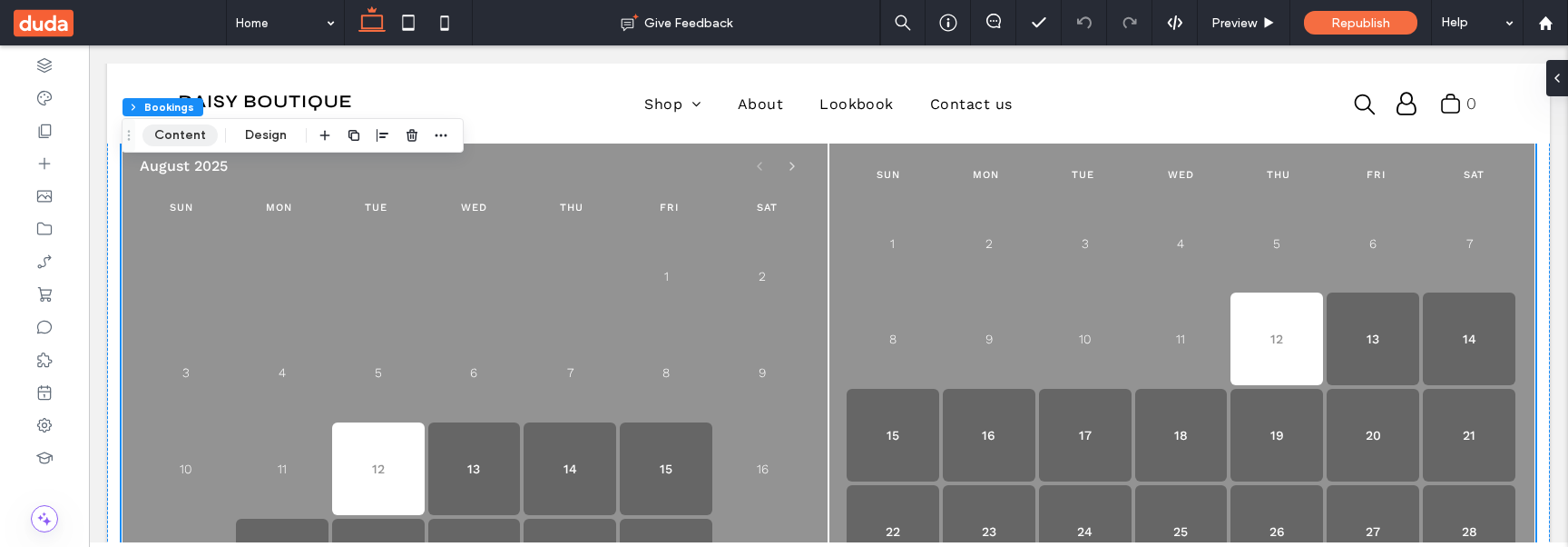
click at [190, 132] on button "Content" at bounding box center [180, 136] width 75 height 22
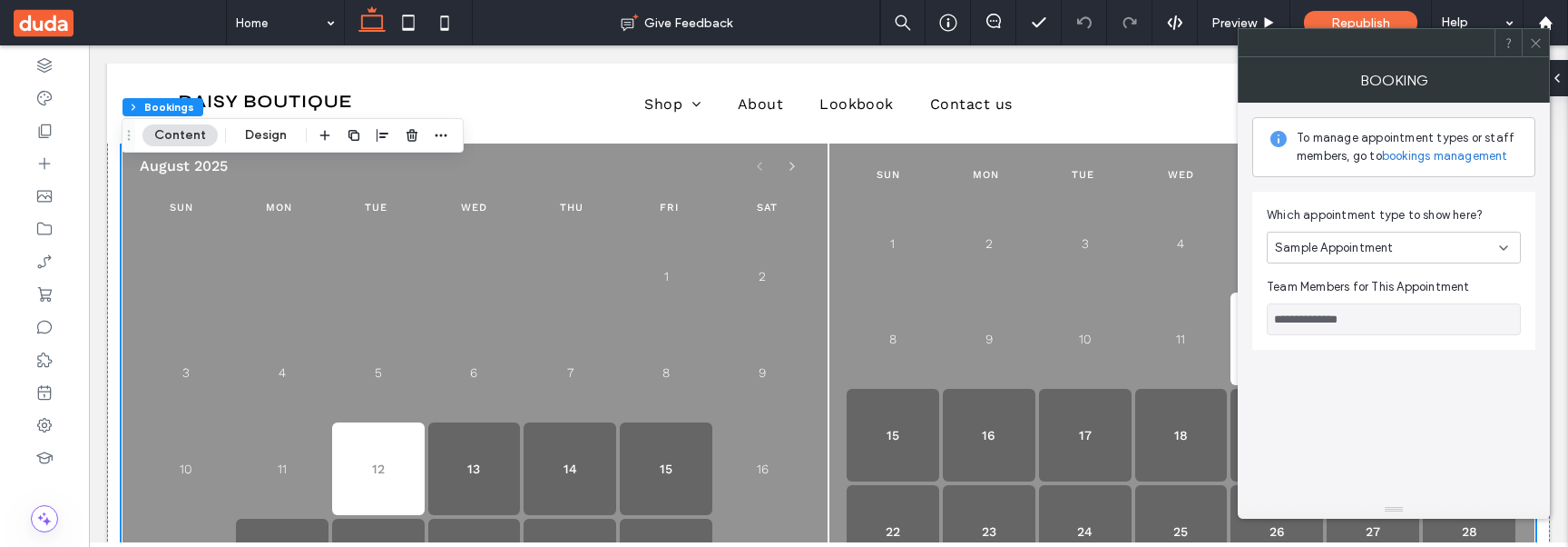
click at [1515, 44] on use at bounding box center [1535, 42] width 9 height 9
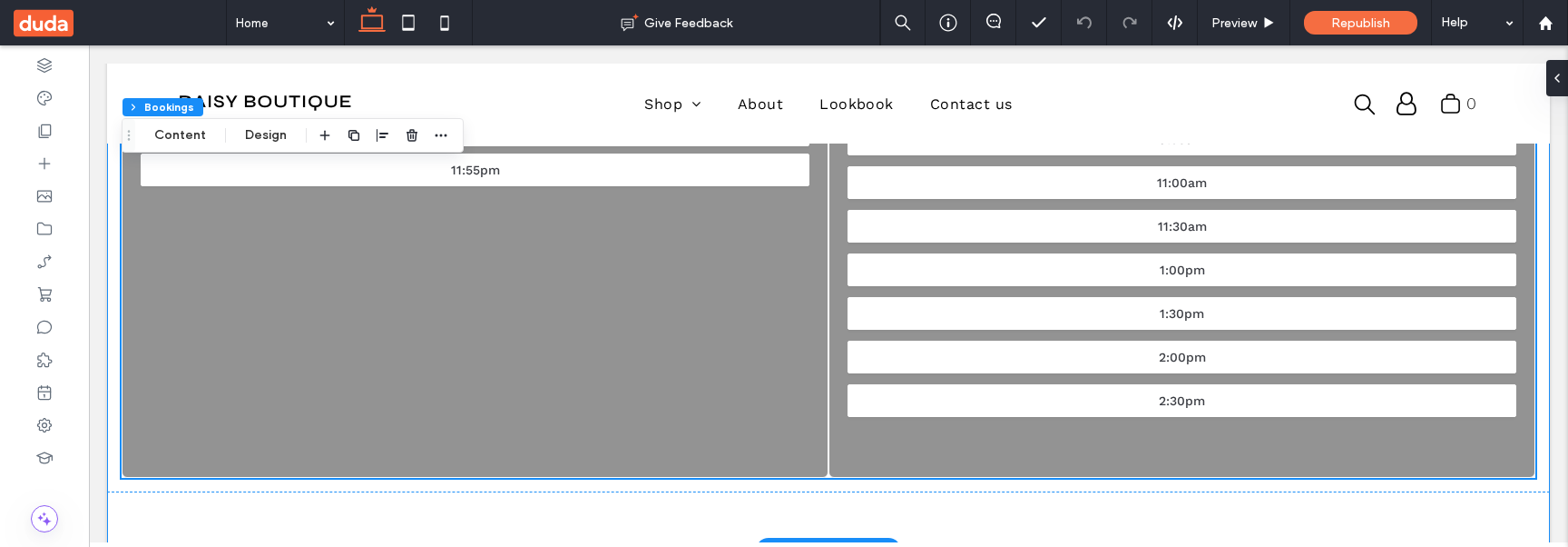
scroll to position [1018, 0]
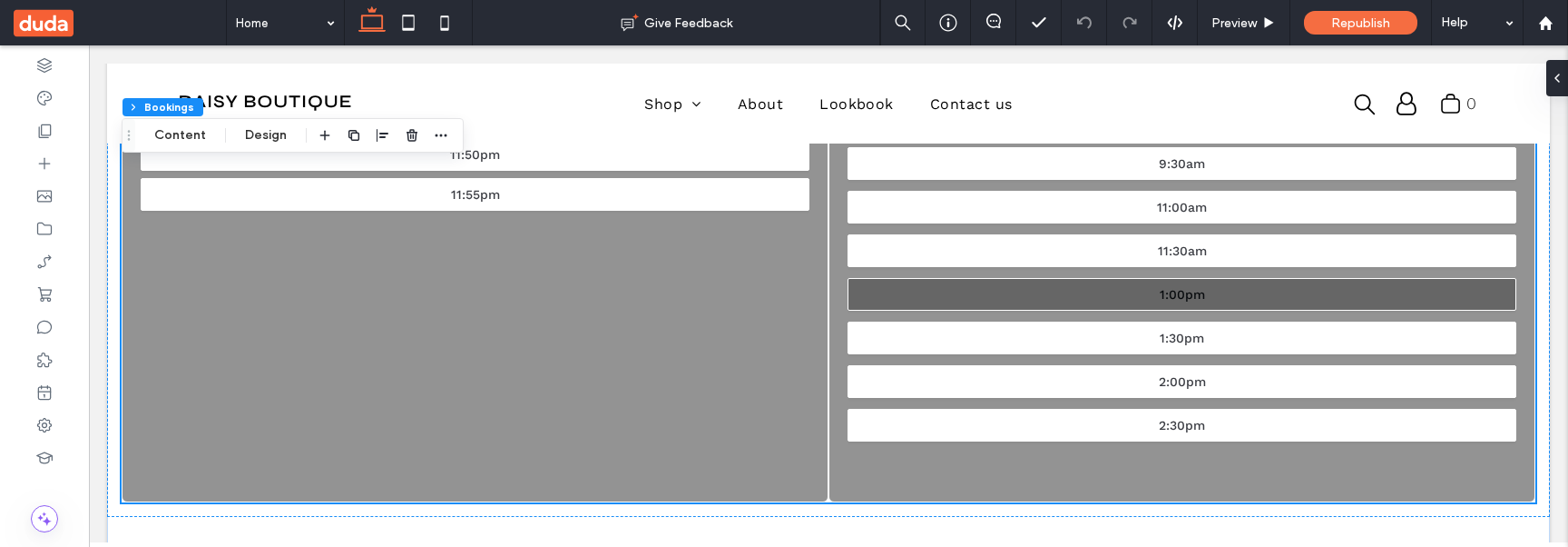
click at [1066, 285] on button "1:00pm" at bounding box center [1182, 294] width 669 height 33
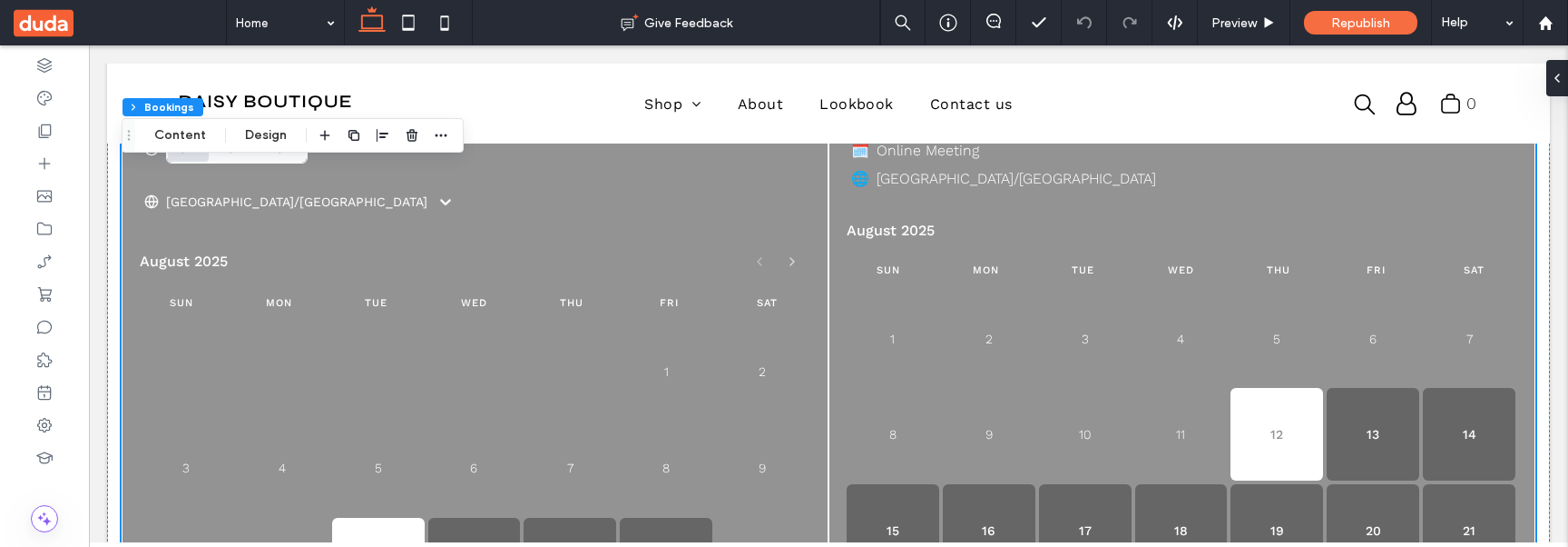
scroll to position [485, 0]
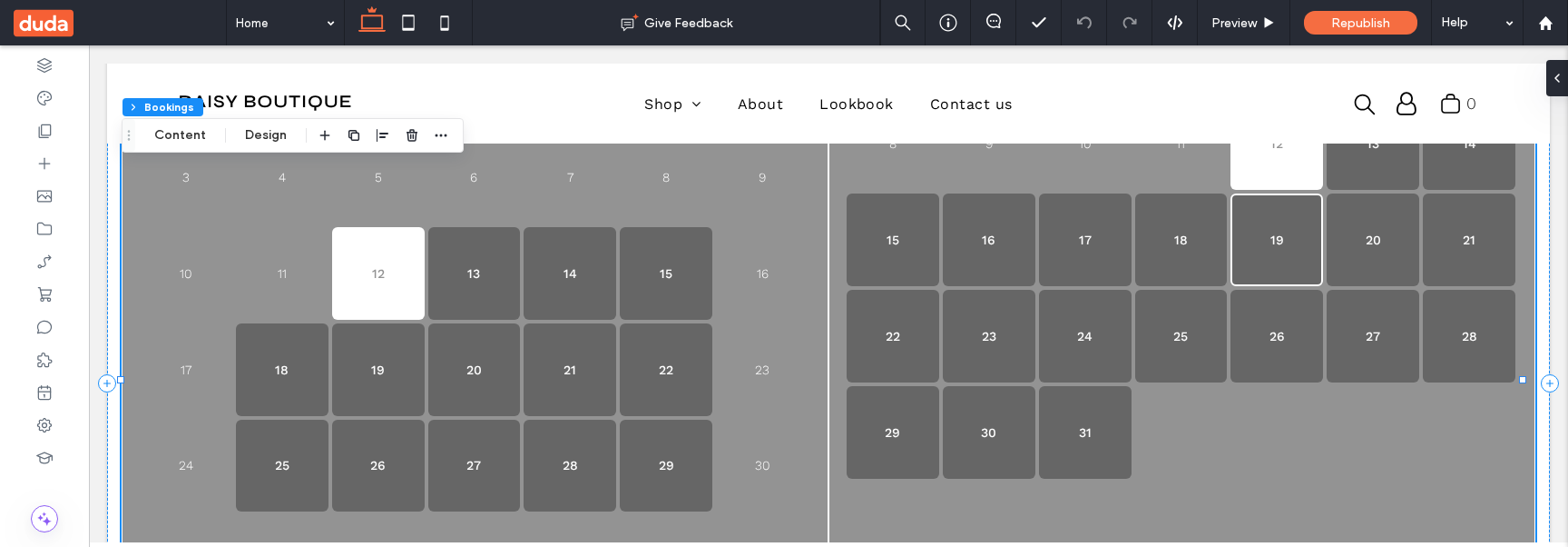
click at [1263, 228] on button "19" at bounding box center [1277, 240] width 93 height 93
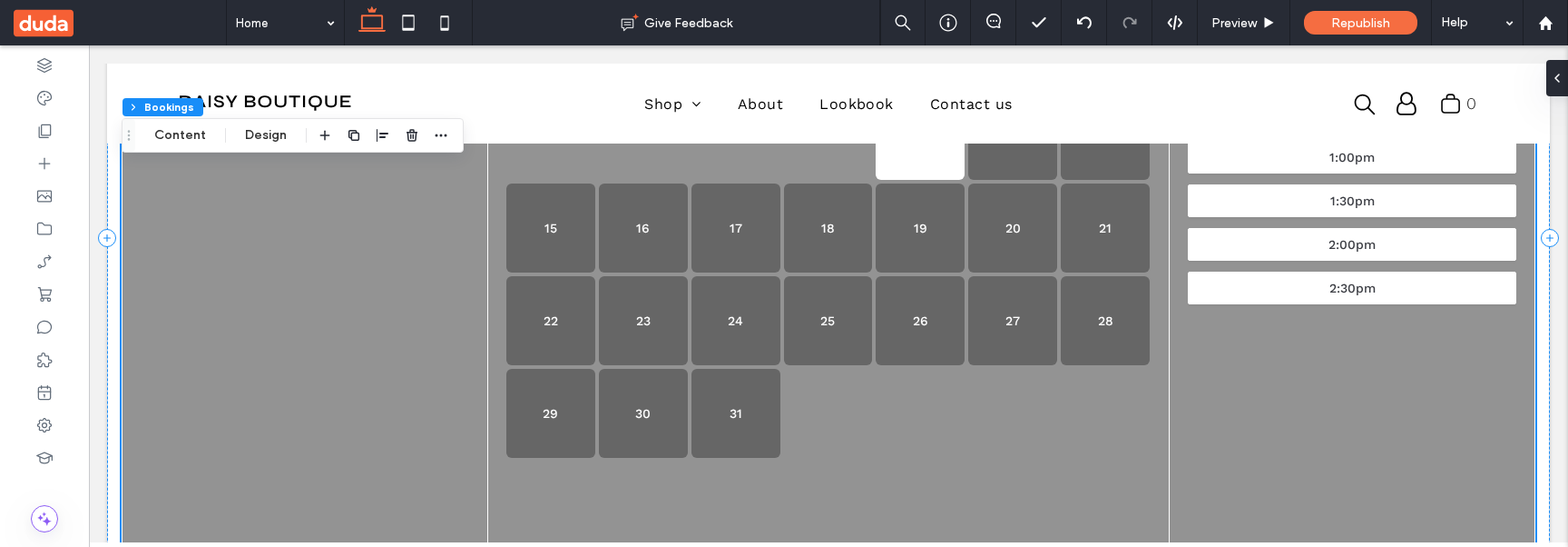
scroll to position [140, 0]
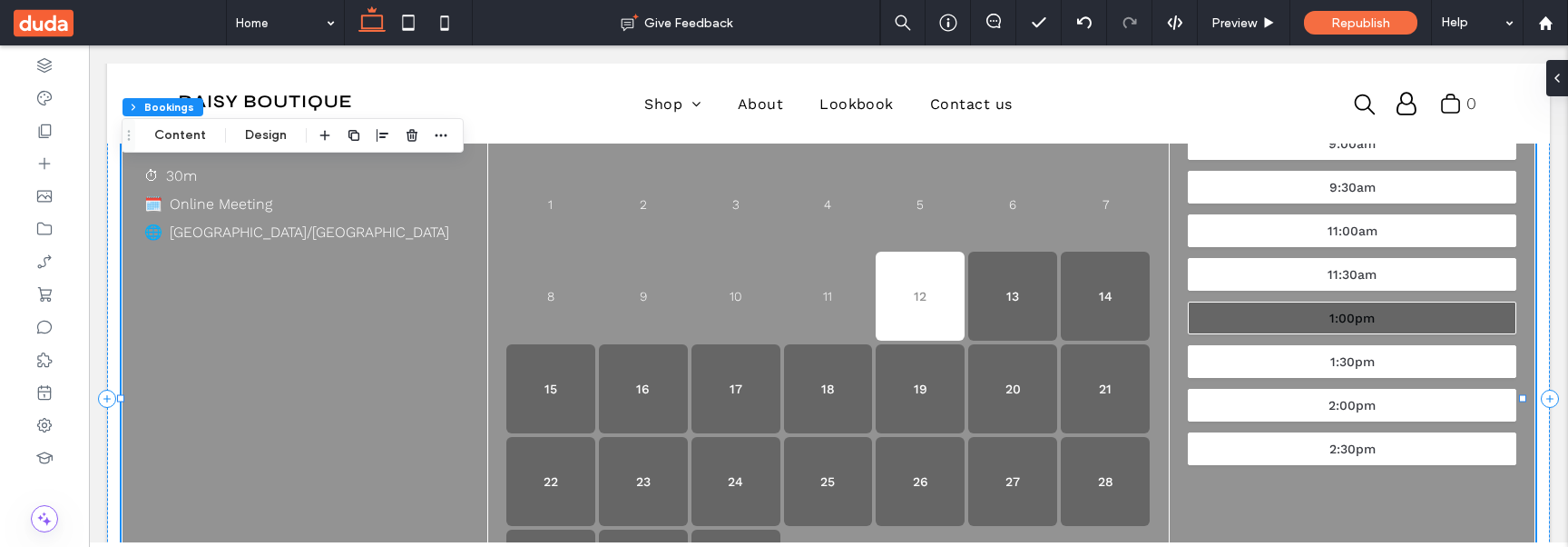
click at [1252, 320] on button "1:00pm" at bounding box center [1352, 319] width 329 height 33
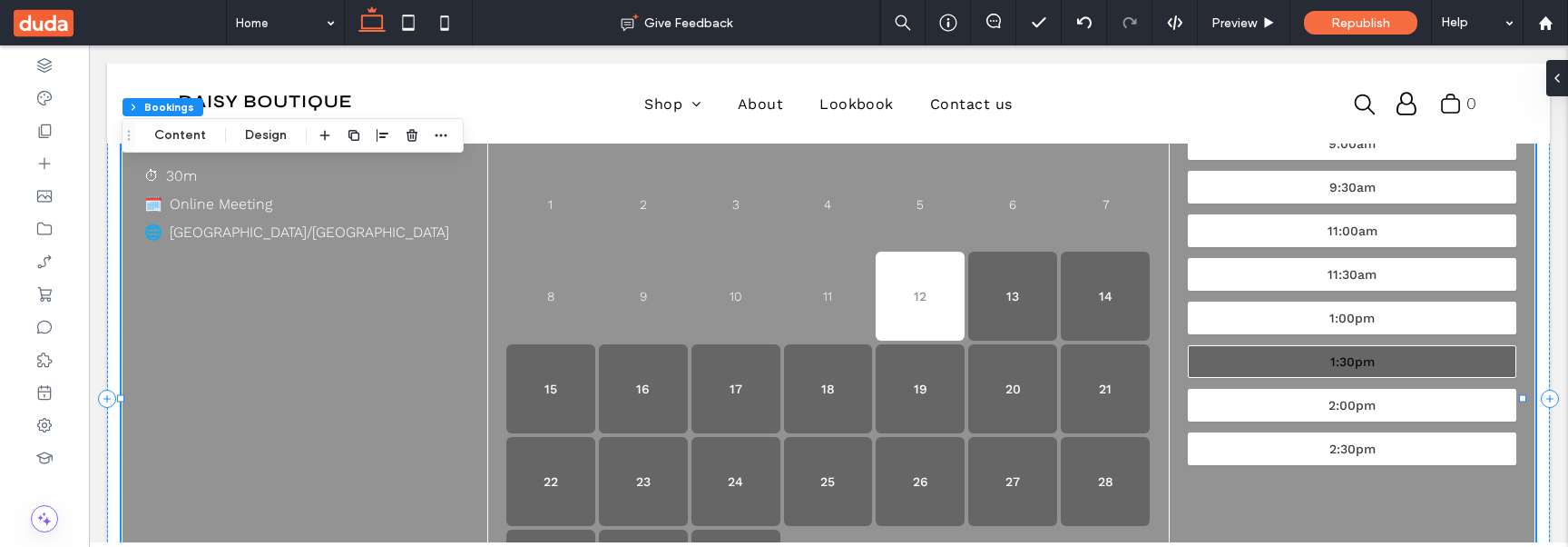
click at [1252, 358] on button "1:30pm" at bounding box center [1352, 362] width 329 height 33
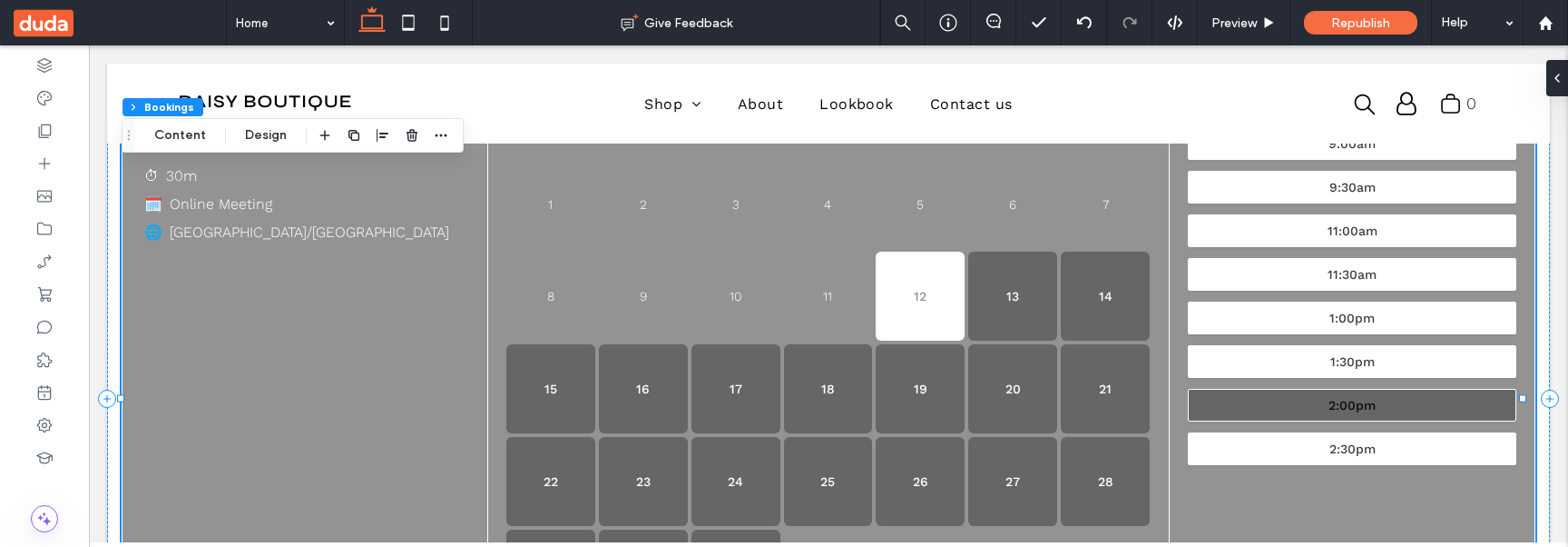
click at [1251, 400] on button "2:00pm" at bounding box center [1352, 406] width 329 height 33
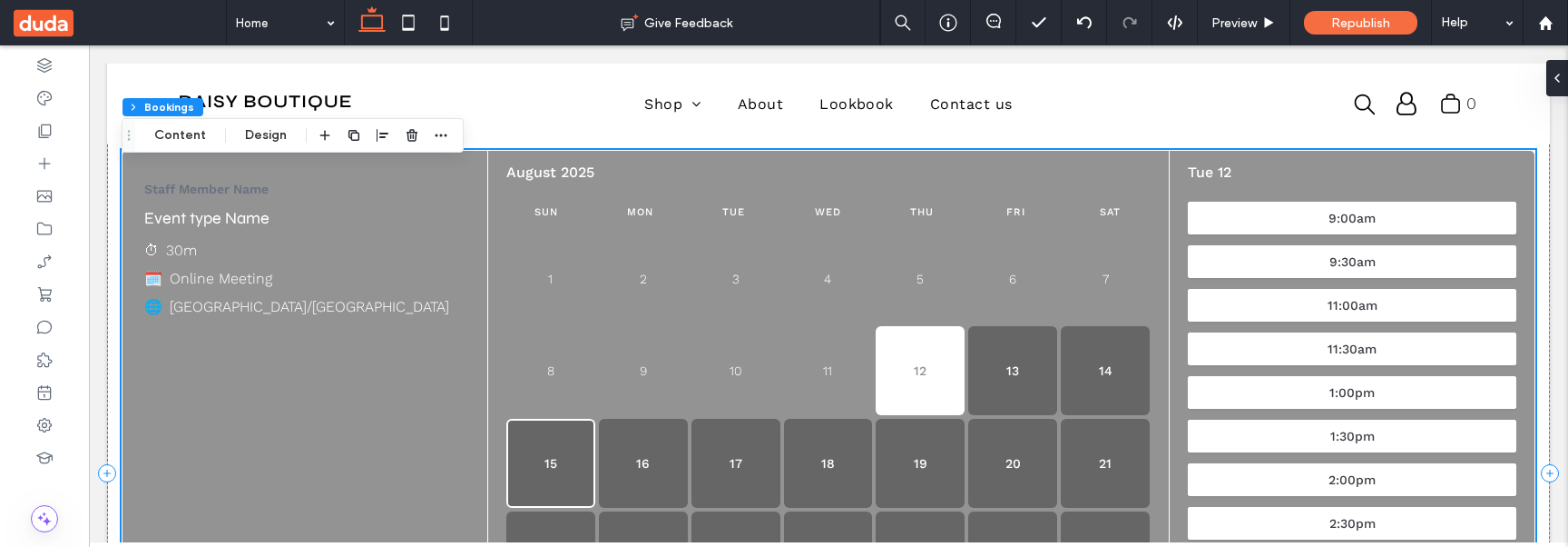
scroll to position [0, 0]
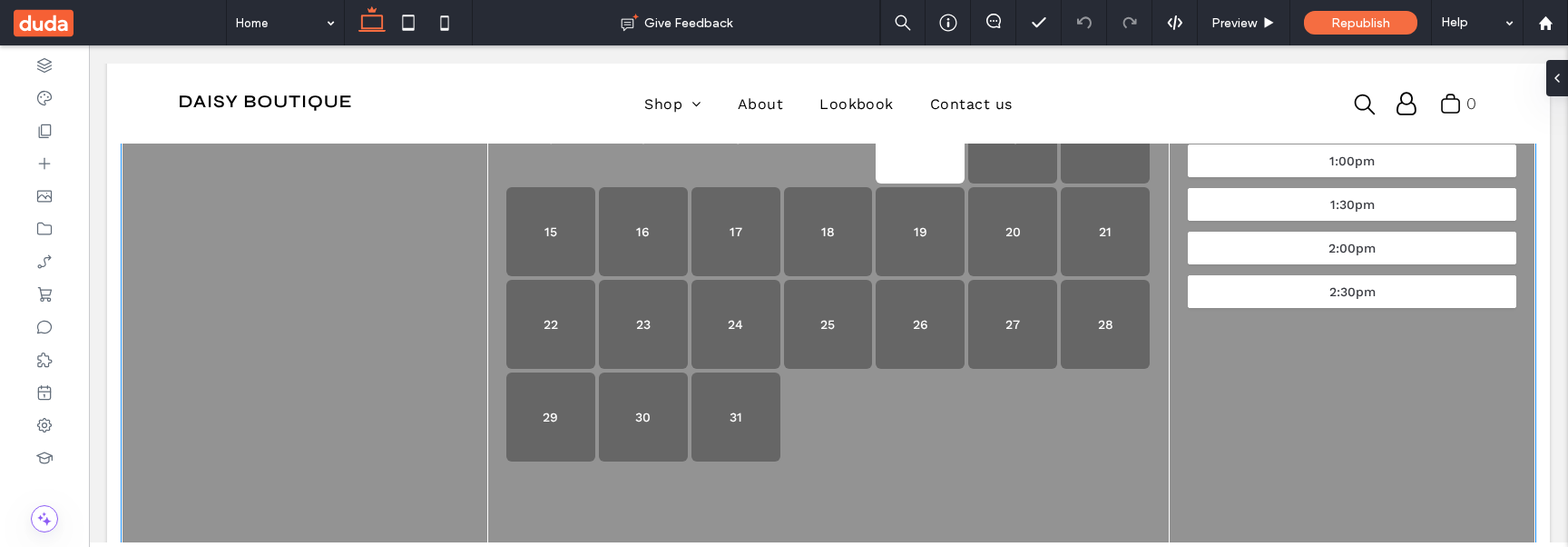
scroll to position [386, 0]
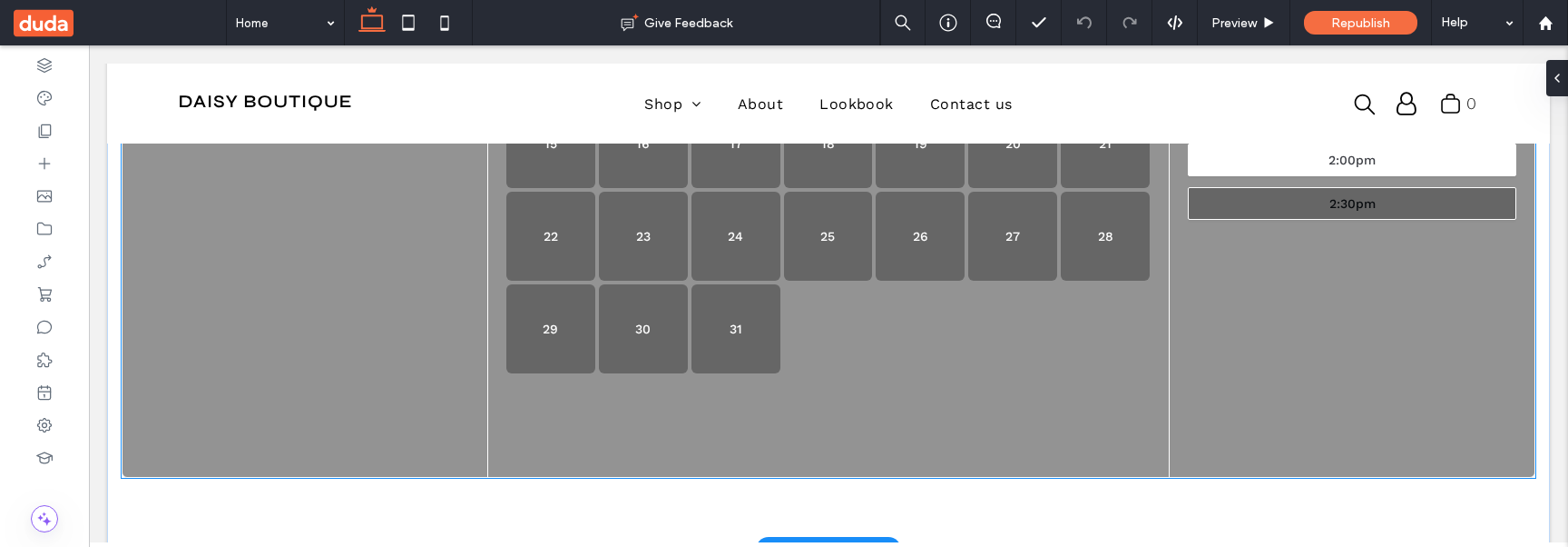
click at [1344, 202] on div "2:30pm" at bounding box center [1353, 203] width 46 height 13
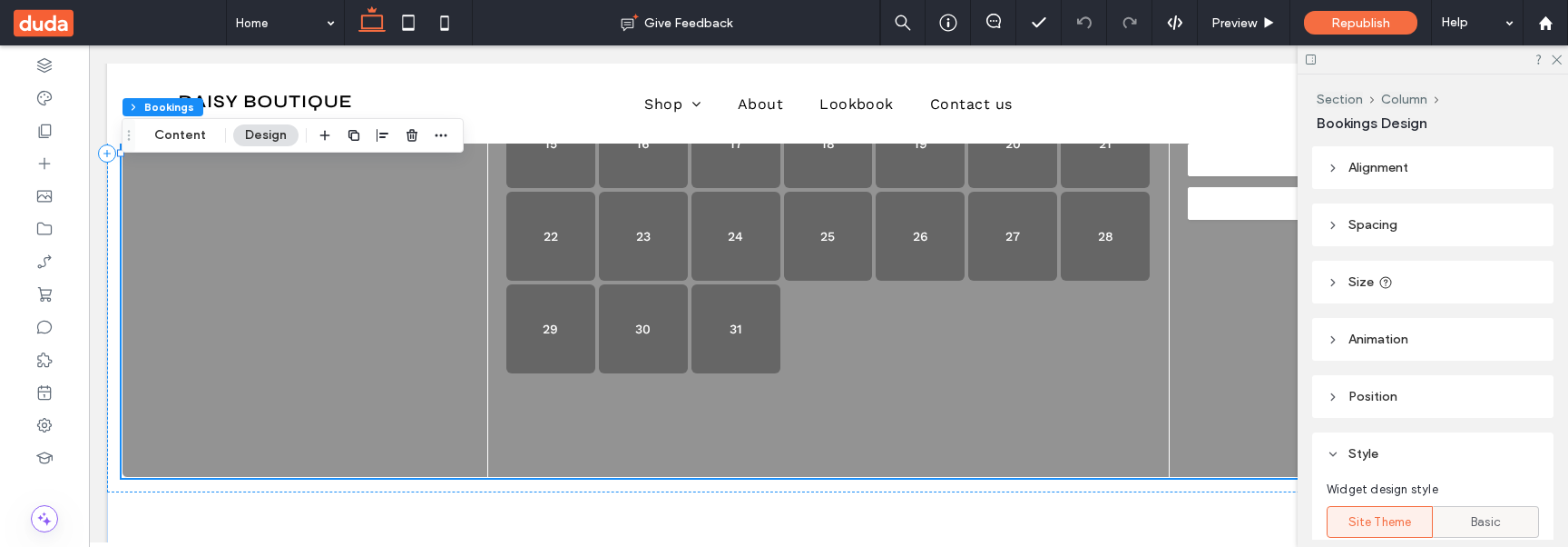
click at [1478, 524] on span "Basic" at bounding box center [1486, 522] width 30 height 18
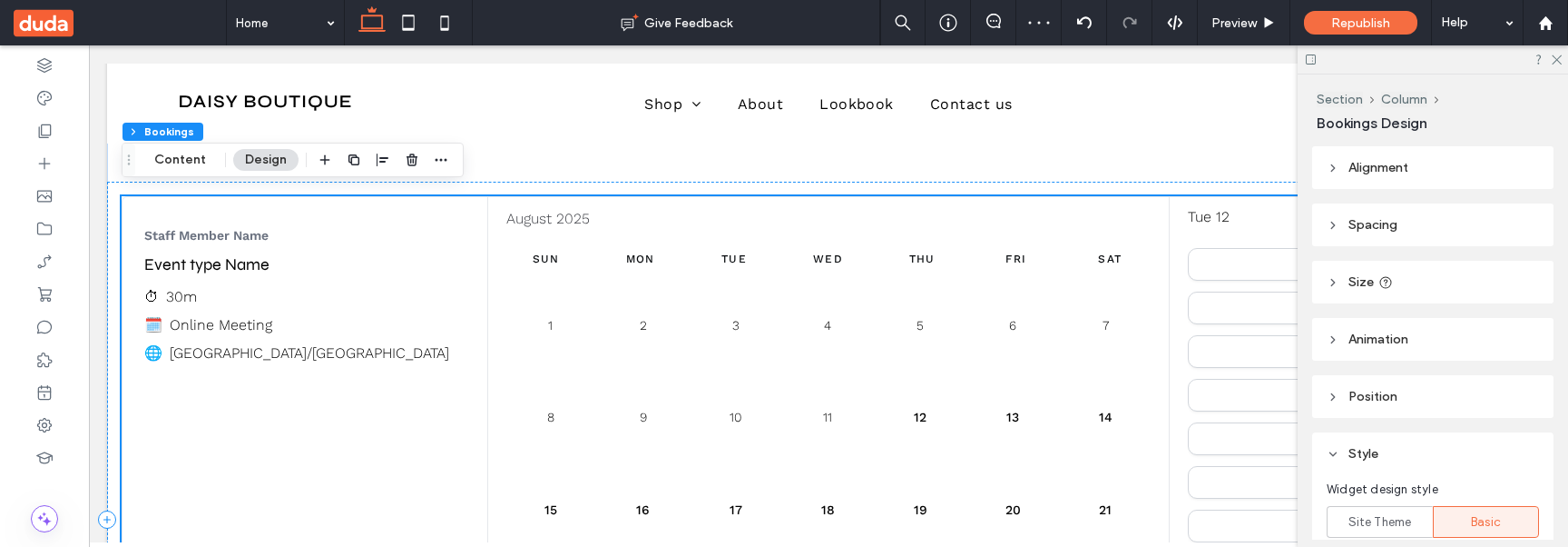
scroll to position [16, 0]
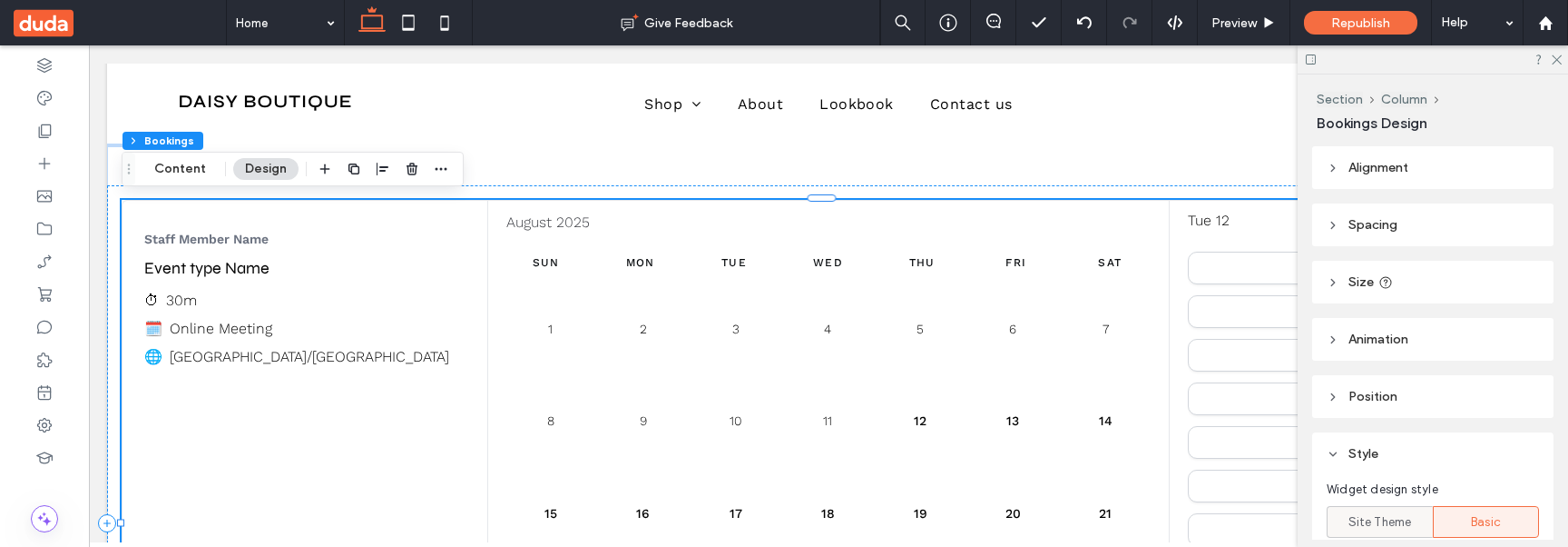
click at [1346, 520] on div "Site Theme" at bounding box center [1379, 522] width 82 height 30
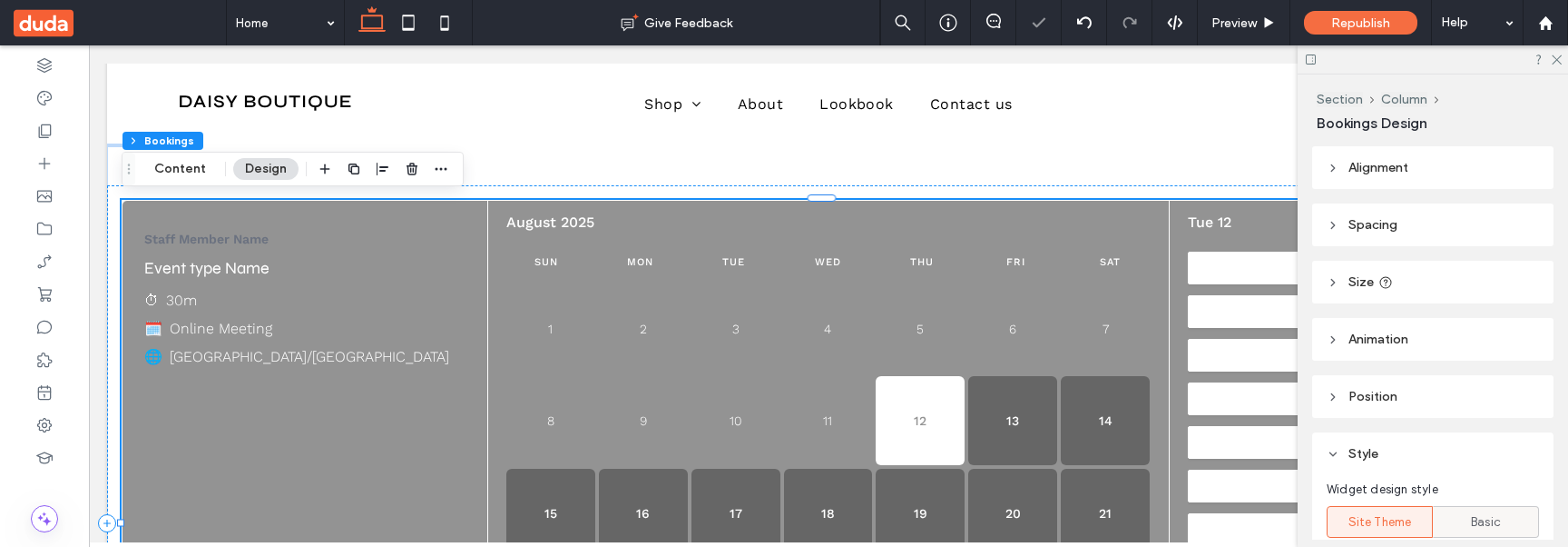
click at [1453, 532] on div "Basic" at bounding box center [1486, 522] width 82 height 30
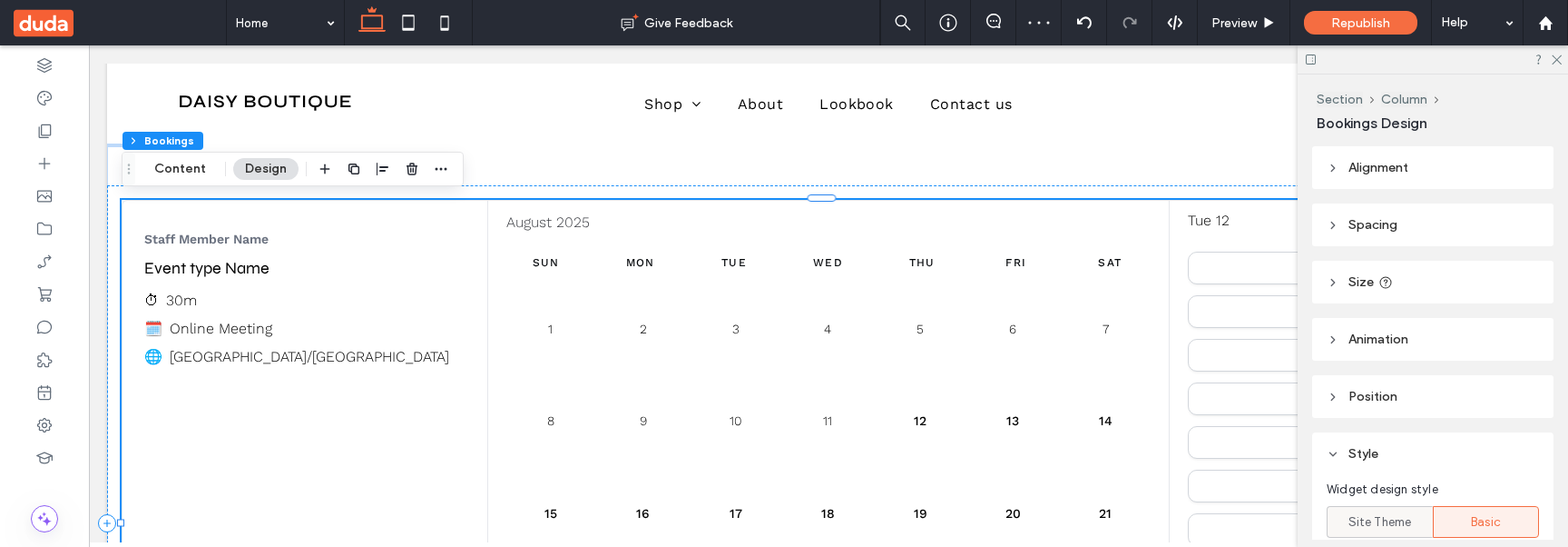
click at [1393, 530] on span "Site Theme" at bounding box center [1380, 522] width 64 height 18
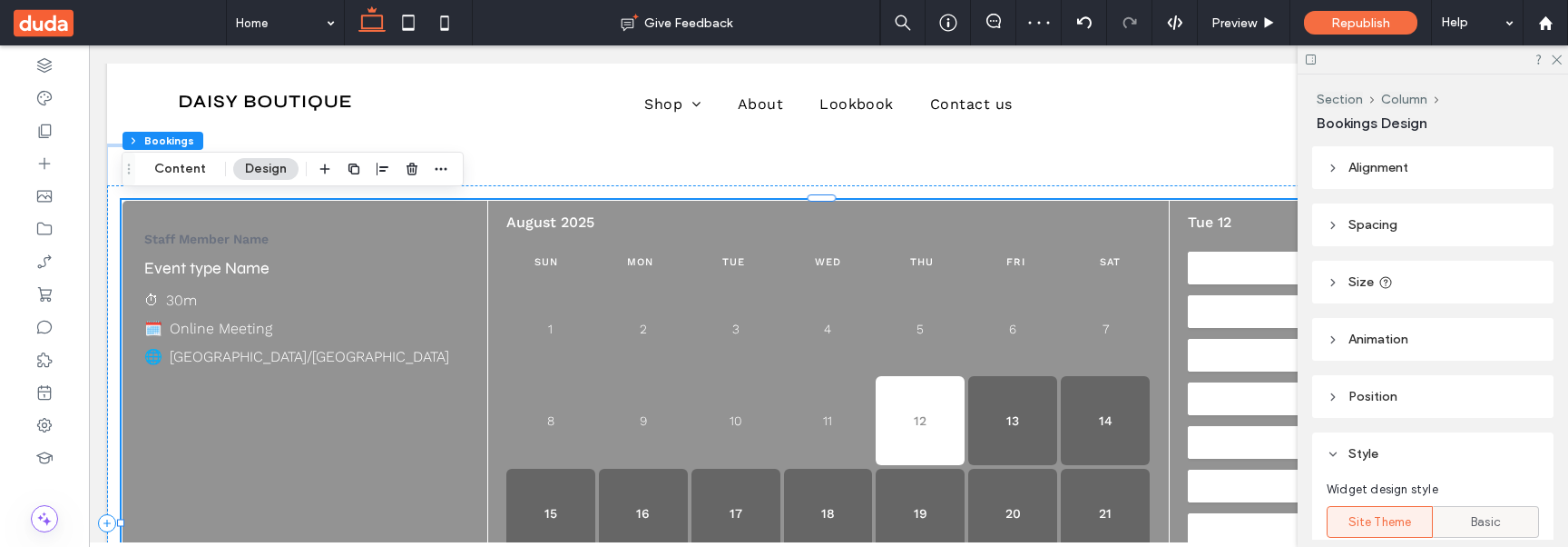
click at [1471, 527] on span "Basic" at bounding box center [1486, 522] width 30 height 18
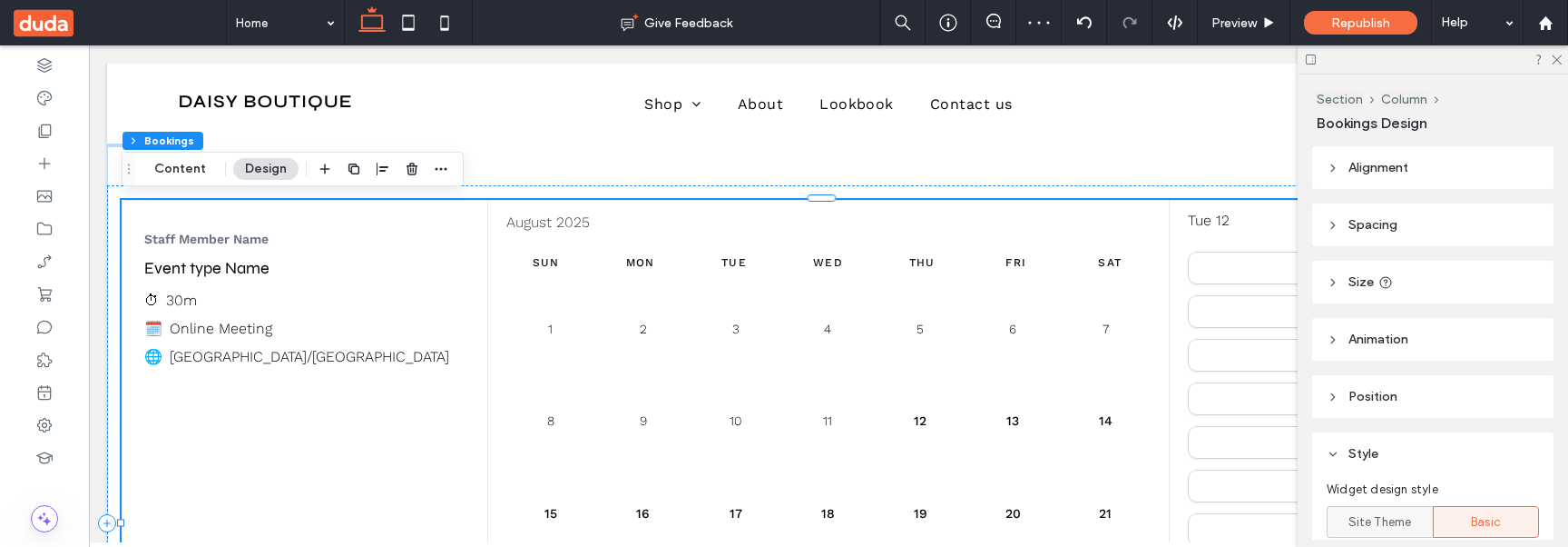
click at [1375, 531] on span "Site Theme" at bounding box center [1380, 522] width 64 height 18
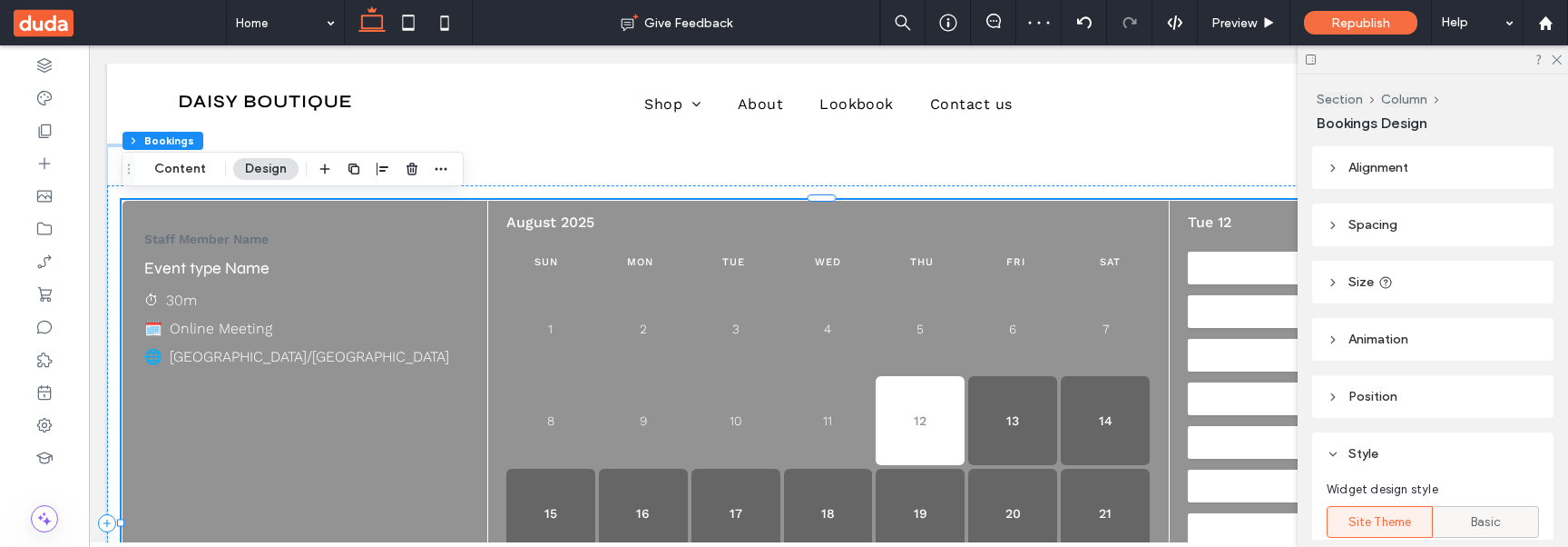
click at [1438, 531] on label "Basic" at bounding box center [1487, 522] width 106 height 32
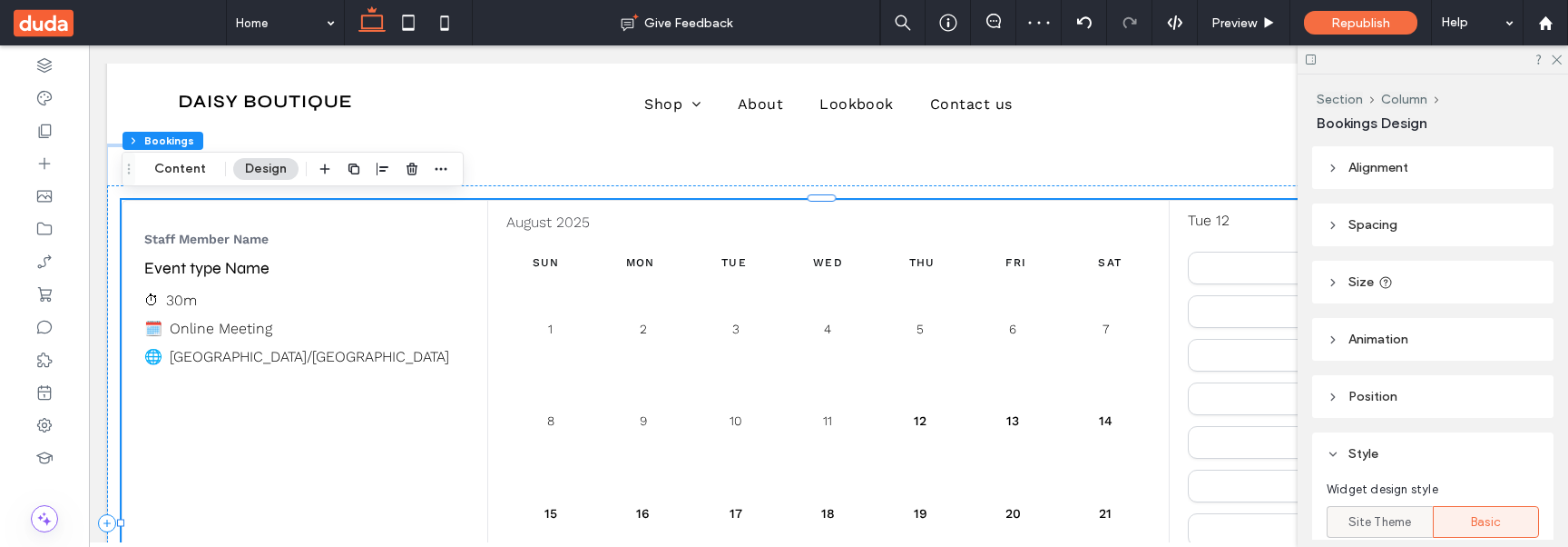
click at [1377, 532] on div "Site Theme" at bounding box center [1379, 522] width 82 height 30
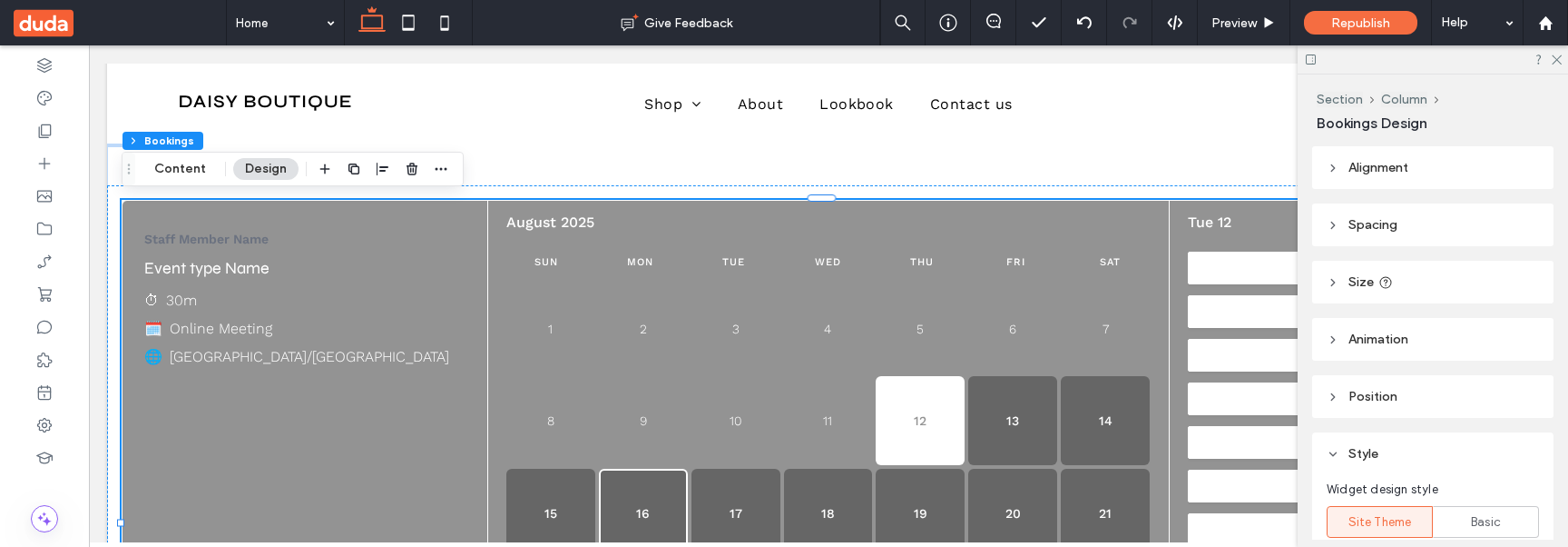
click at [648, 485] on button "16" at bounding box center [643, 513] width 89 height 89
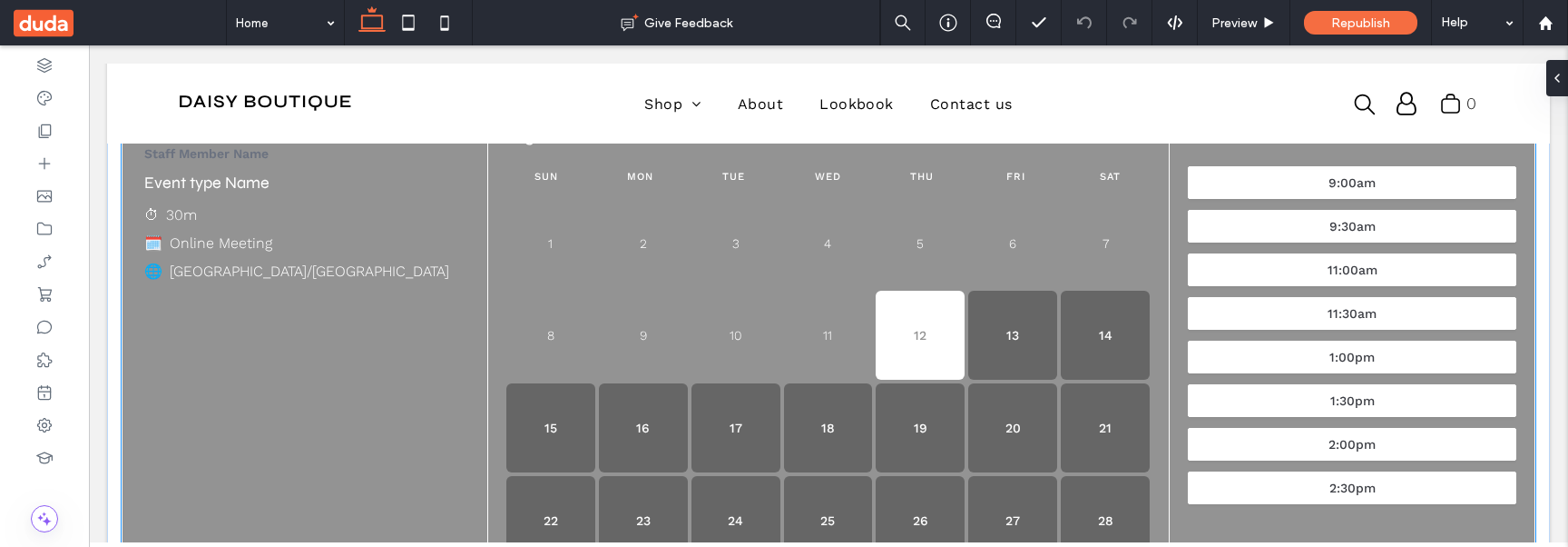
scroll to position [127, 0]
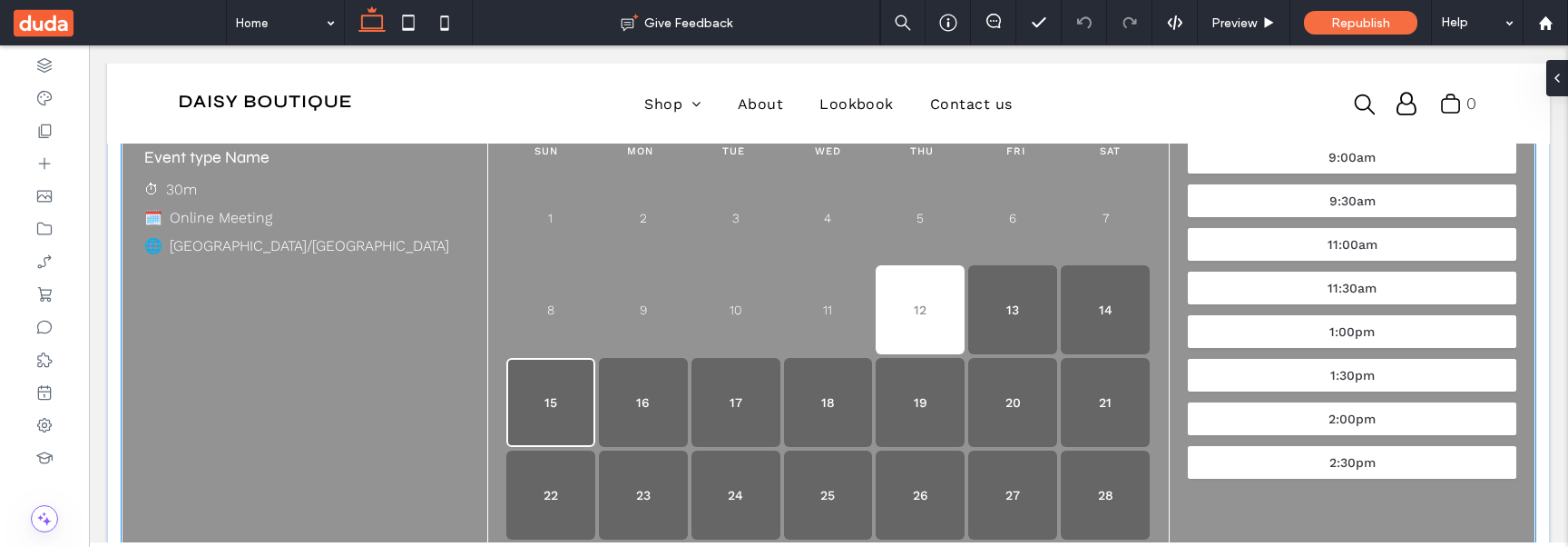
click at [523, 405] on button "15" at bounding box center [551, 403] width 89 height 89
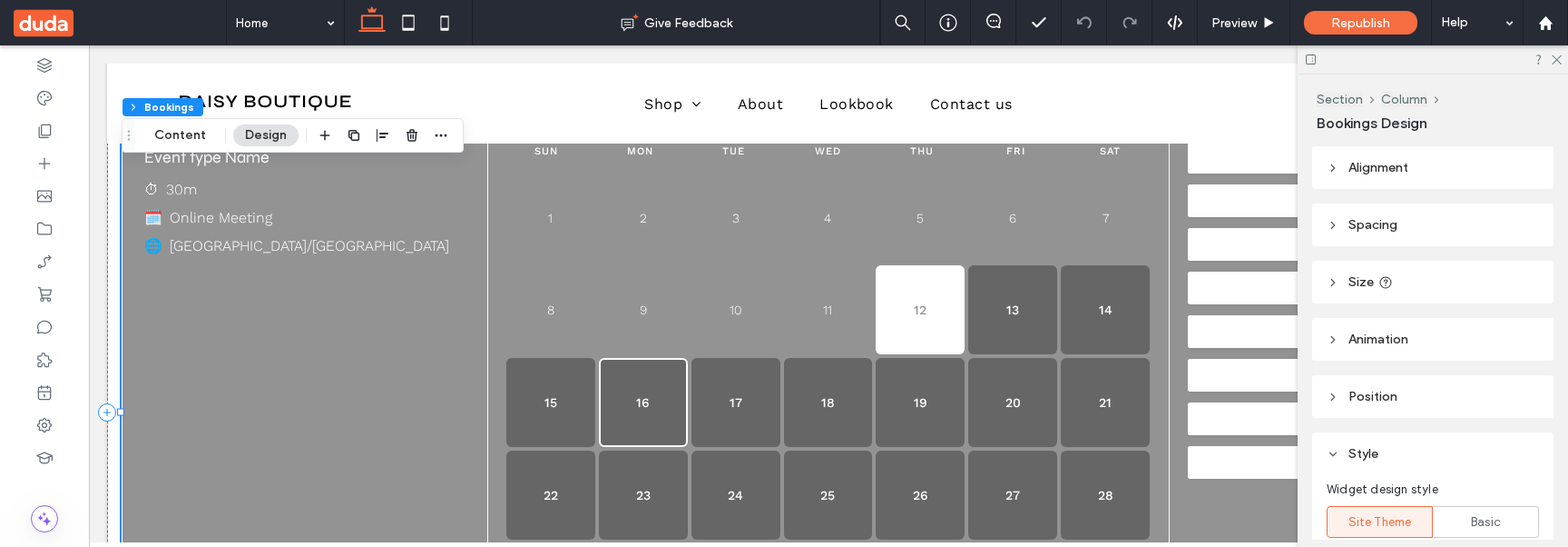
click at [646, 405] on button "16" at bounding box center [643, 403] width 89 height 89
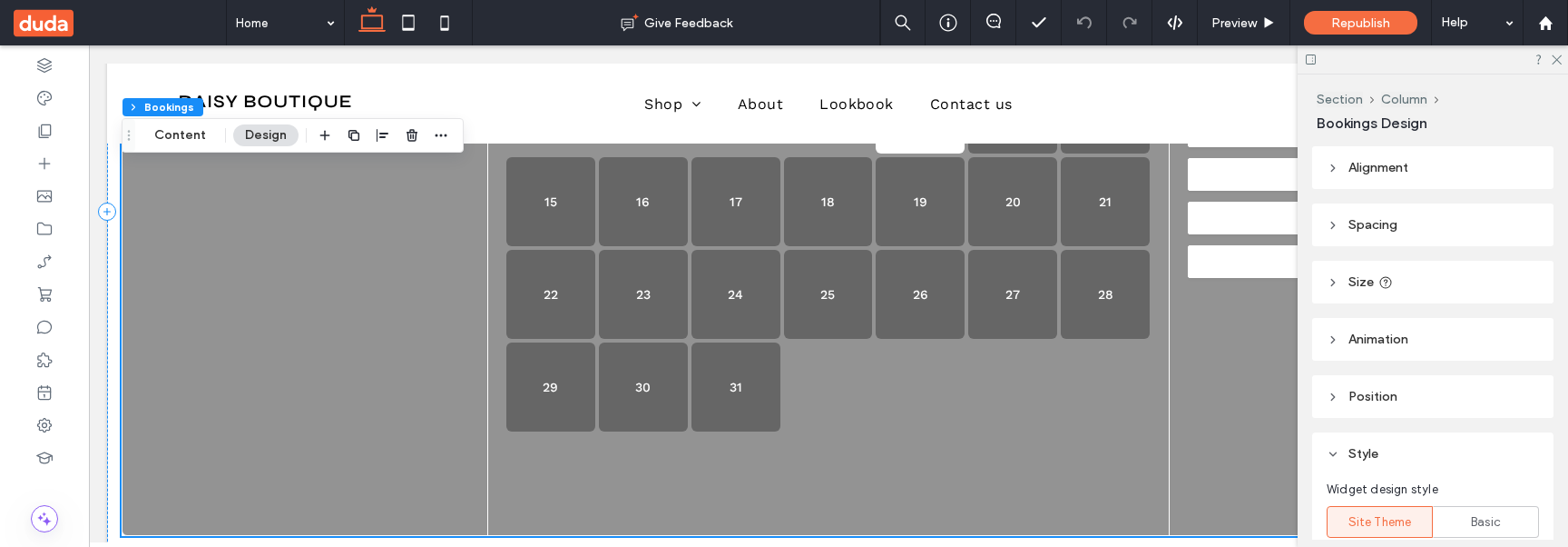
scroll to position [331, 0]
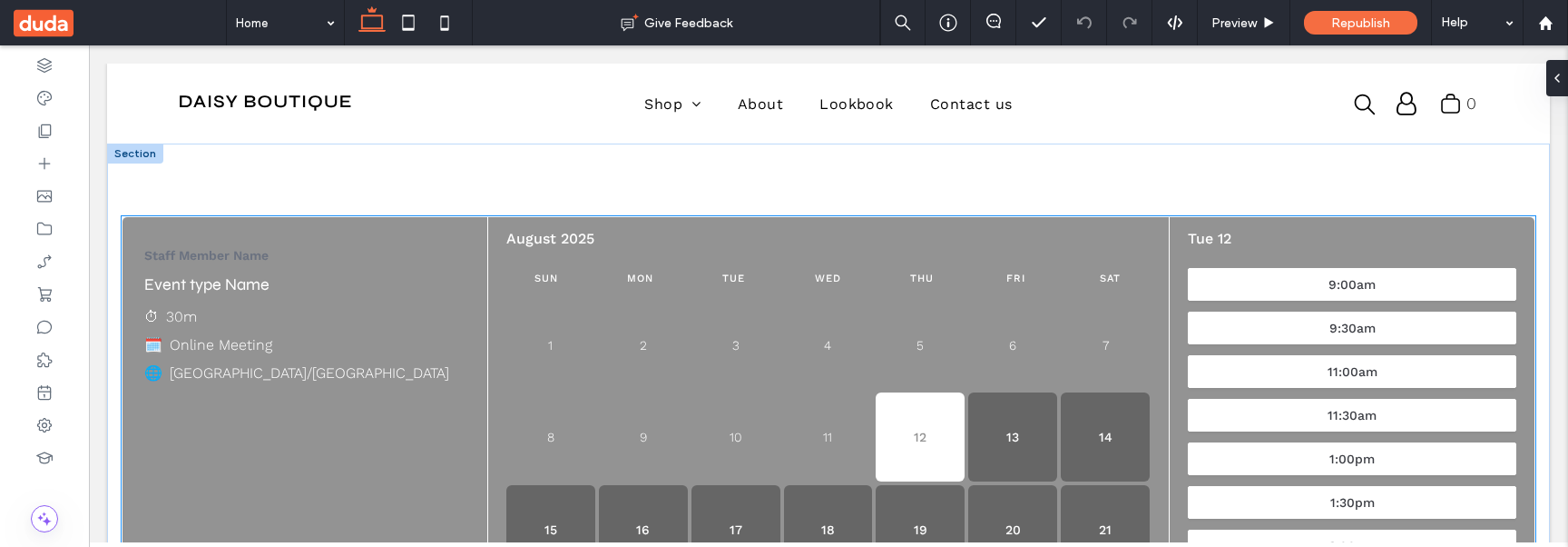
click at [1006, 264] on div "Sun Mon Tue Wed Thu Fri Sat" at bounding box center [828, 279] width 643 height 44
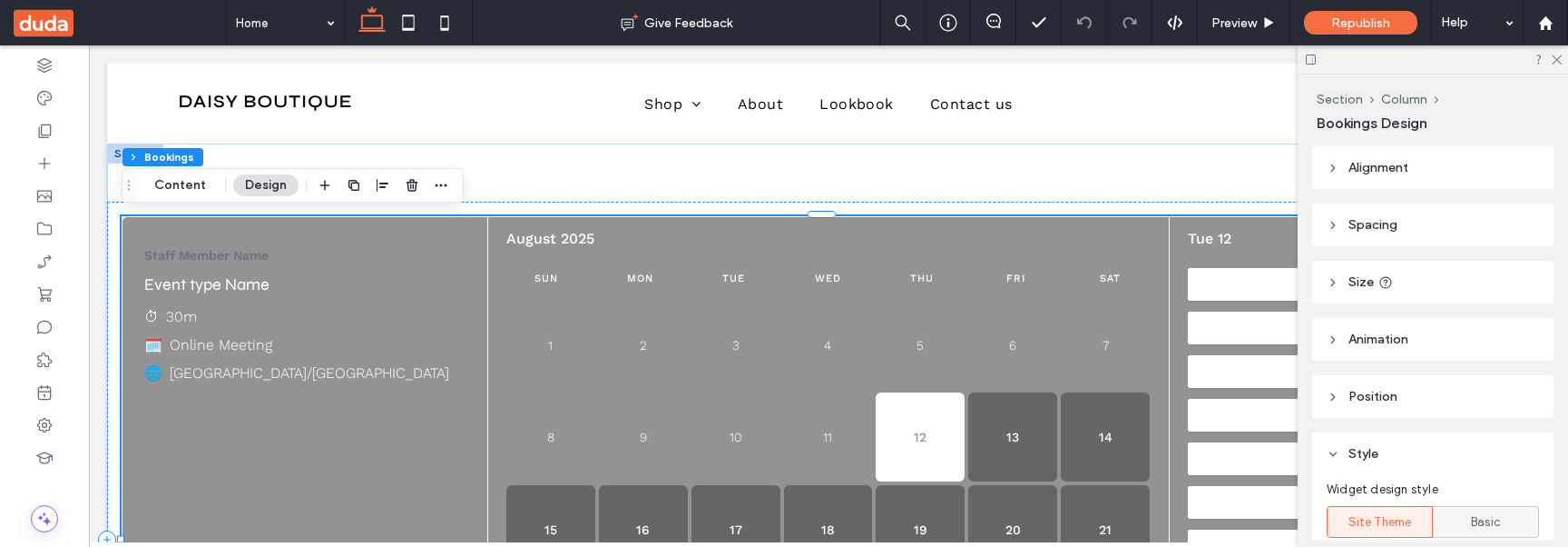
click at [1457, 521] on div "Basic" at bounding box center [1486, 522] width 82 height 30
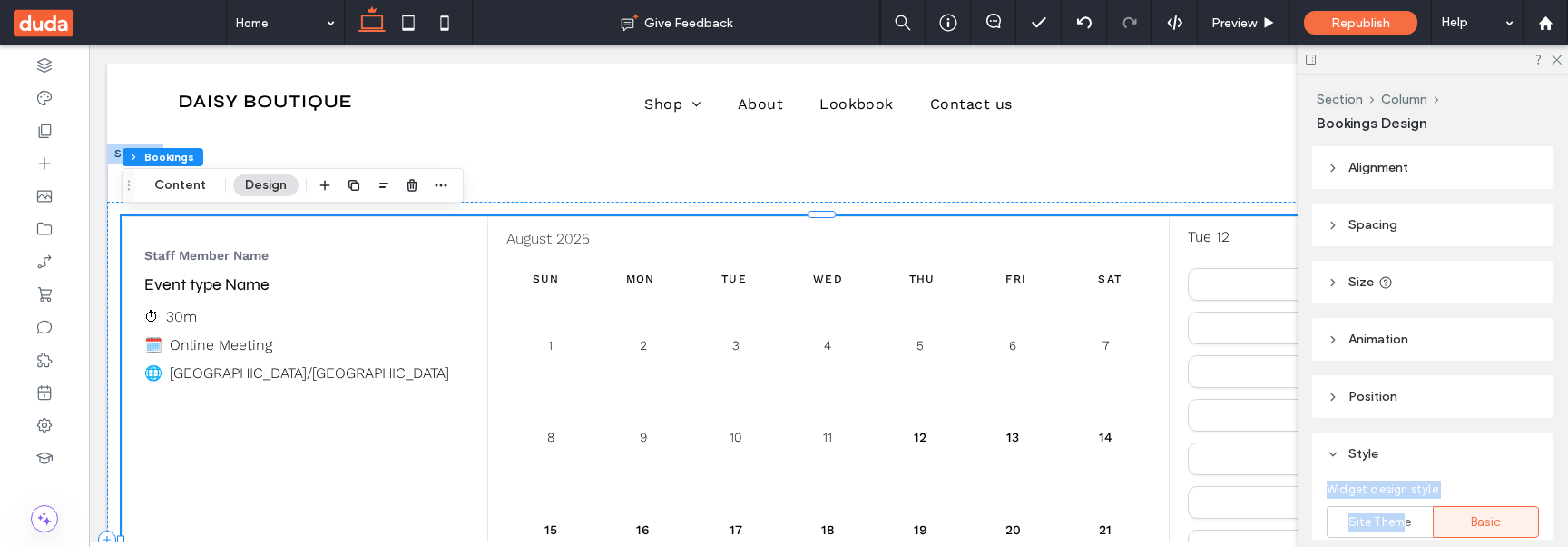
drag, startPoint x: 1401, startPoint y: 528, endPoint x: 1402, endPoint y: 430, distance: 98.0
click at [1402, 430] on div "Style Widget design style Site Theme Basic" at bounding box center [1434, 487] width 242 height 138
click at [978, 451] on button "13" at bounding box center [1013, 437] width 89 height 89
click at [1348, 516] on span "Site Theme" at bounding box center [1380, 522] width 64 height 18
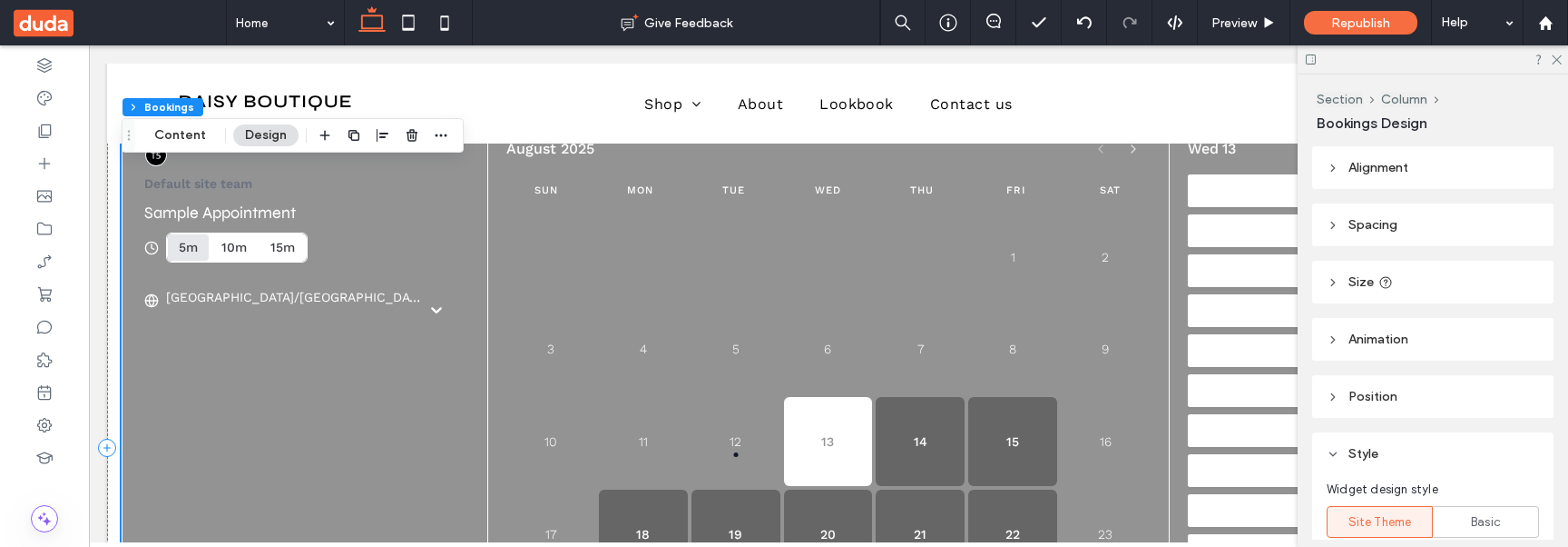
scroll to position [63, 0]
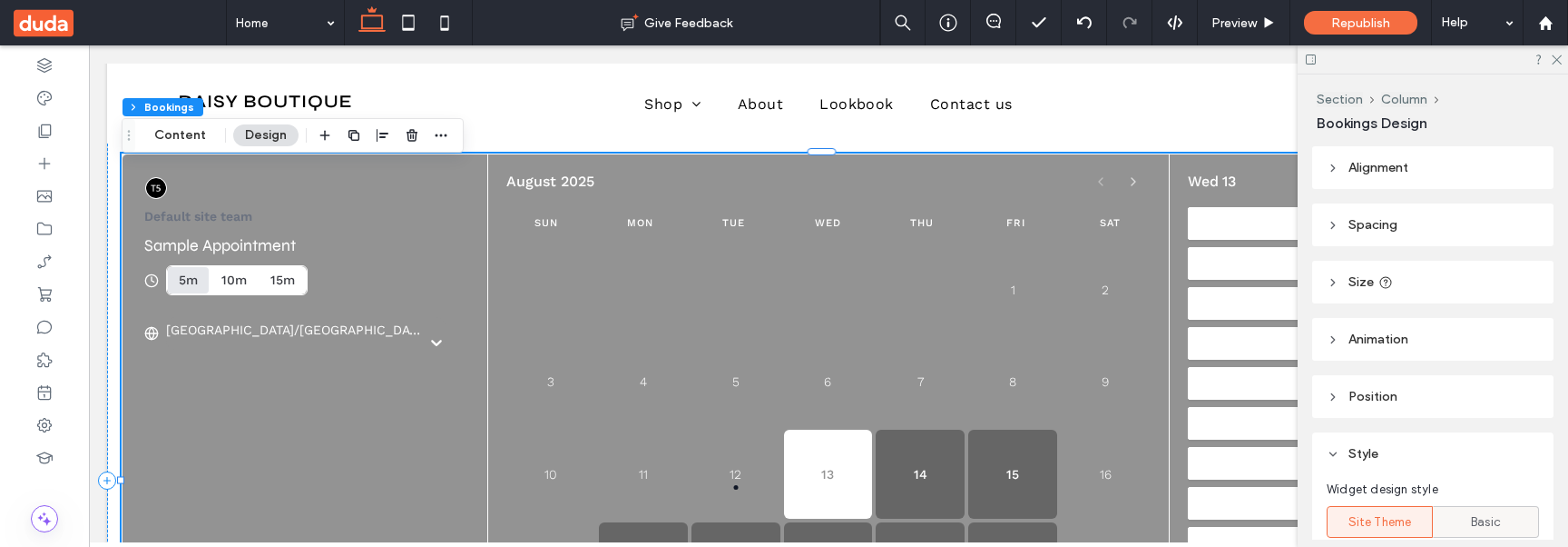
click at [1471, 526] on span "Basic" at bounding box center [1486, 522] width 30 height 18
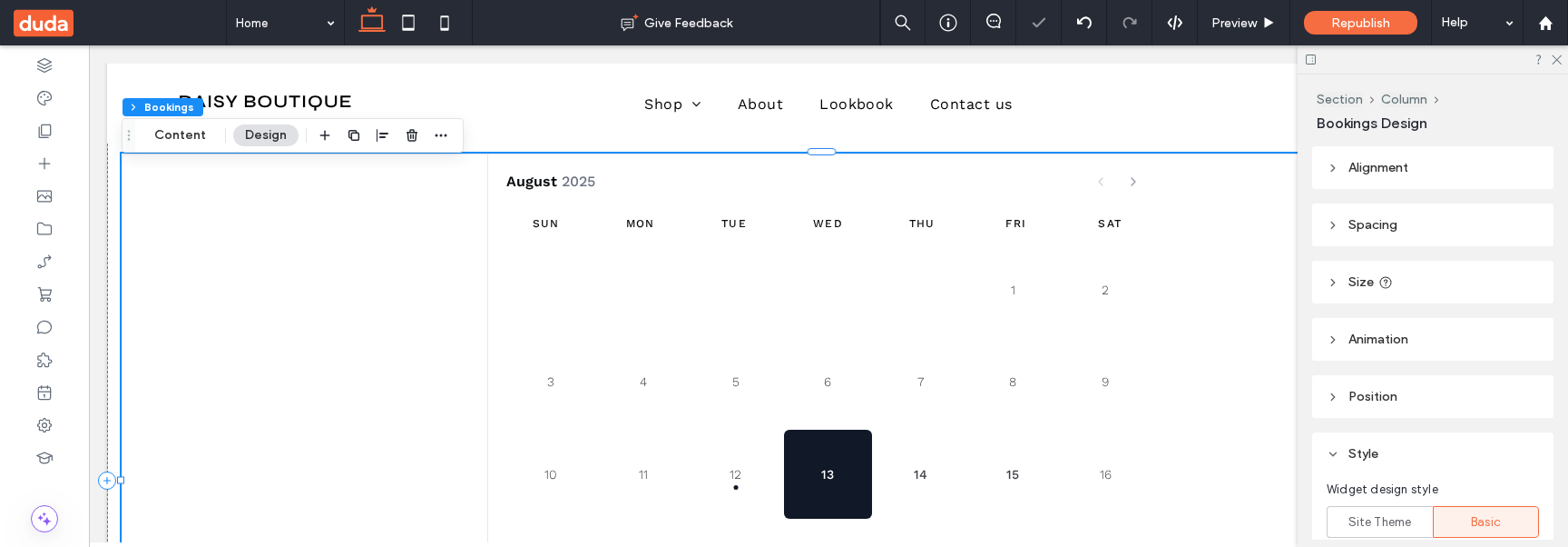
scroll to position [74, 0]
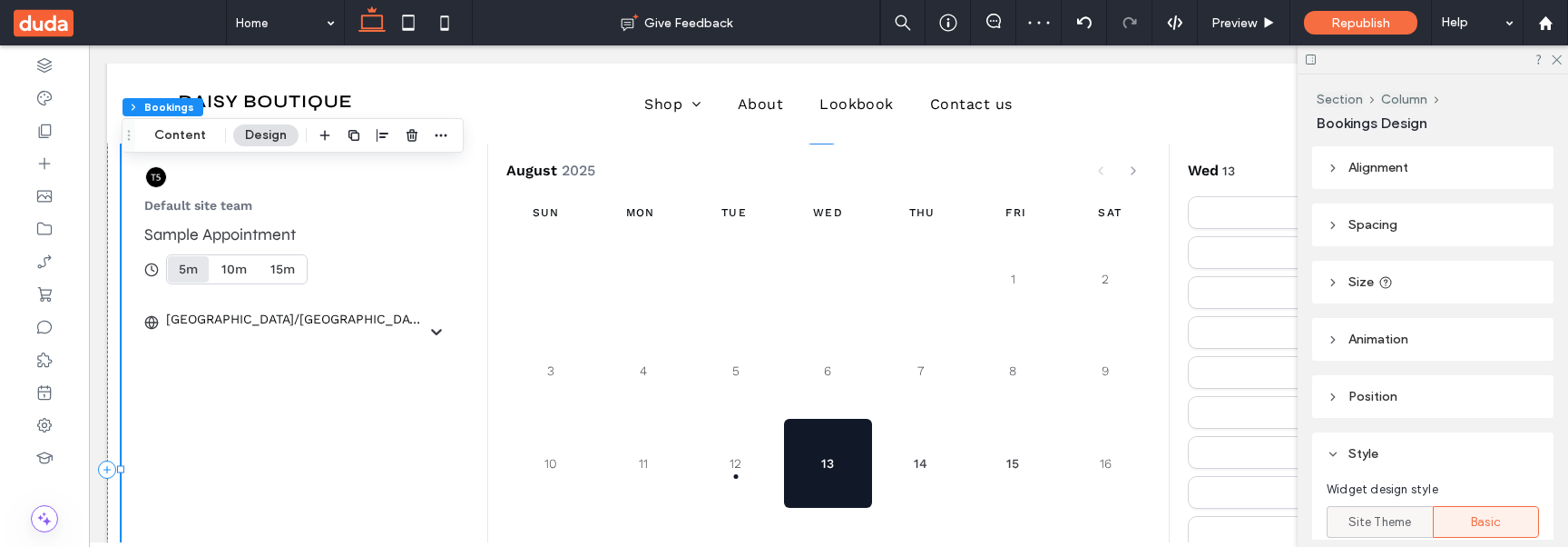
click at [1389, 530] on span "Site Theme" at bounding box center [1380, 522] width 64 height 18
